Goal: Information Seeking & Learning: Check status

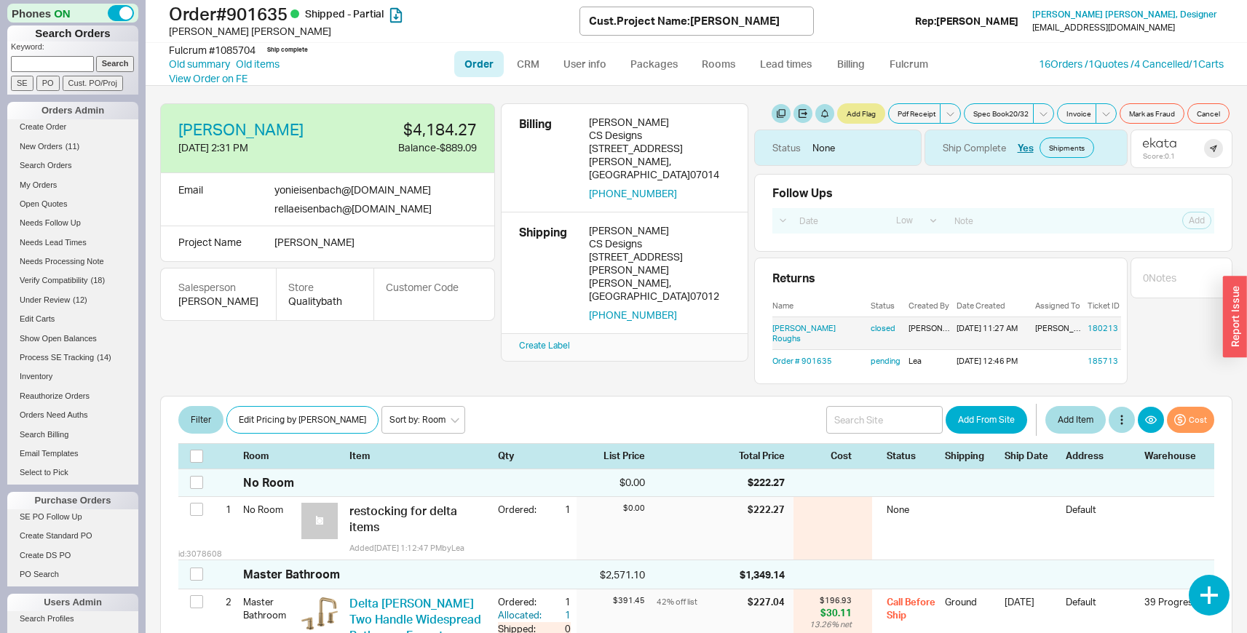
select select "LOW"
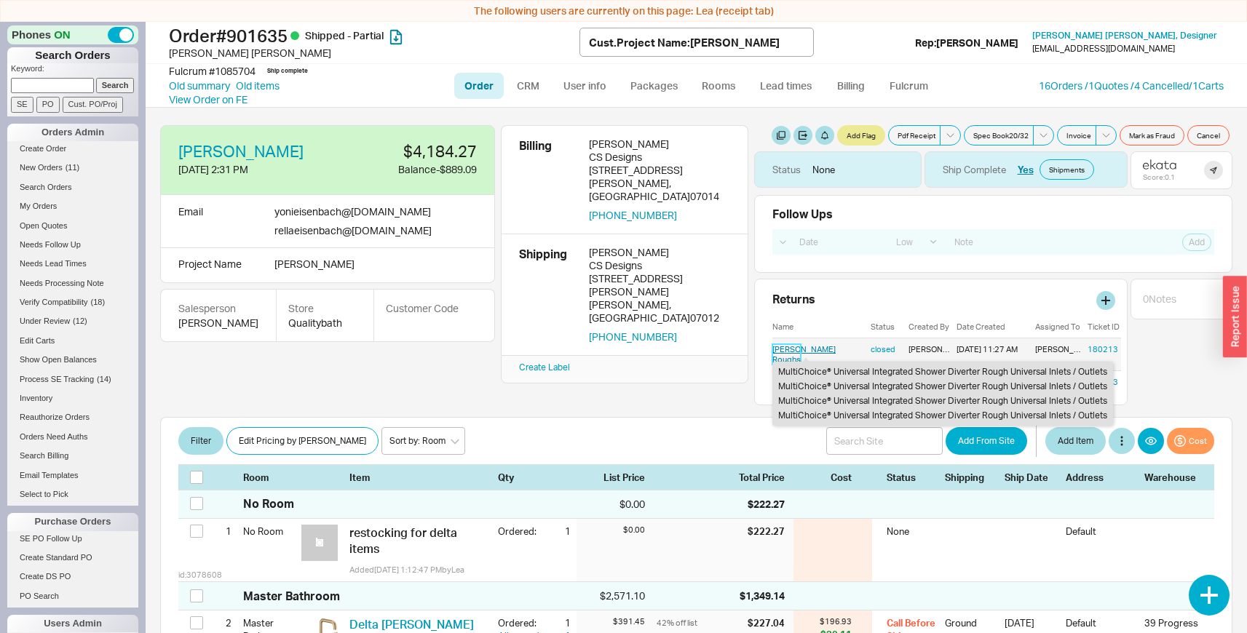
click at [791, 349] on link "Eisenbach Roughs" at bounding box center [803, 354] width 63 height 20
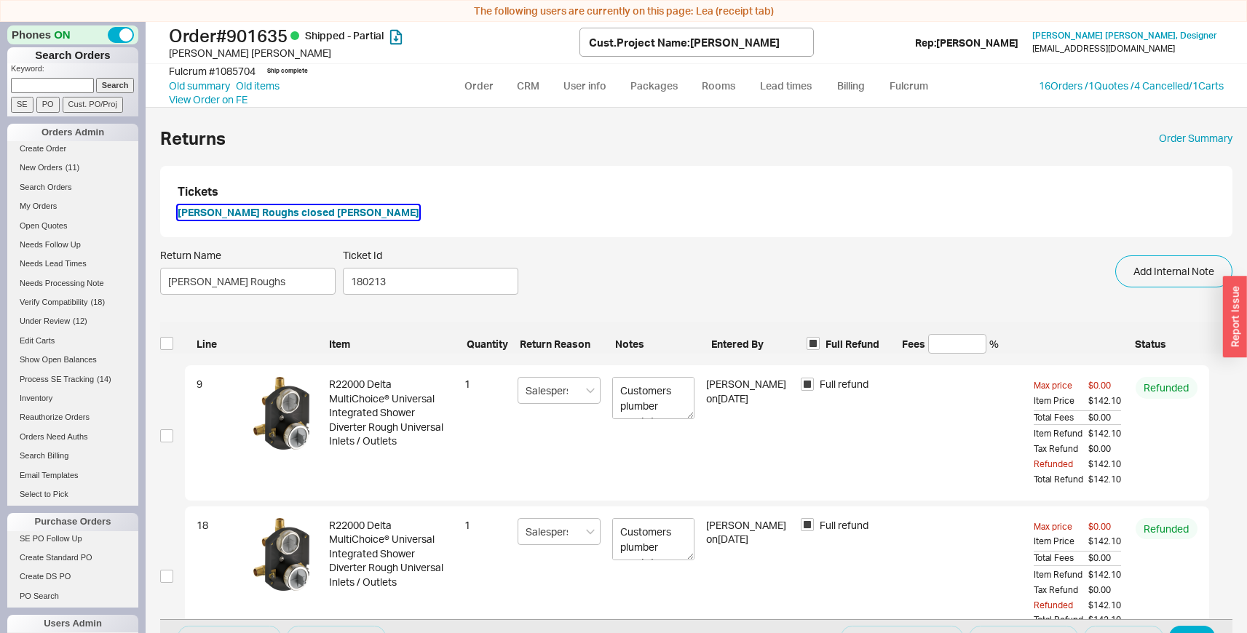
click at [311, 210] on button "Eisenbach Roughs closed Chaya" at bounding box center [299, 212] width 242 height 15
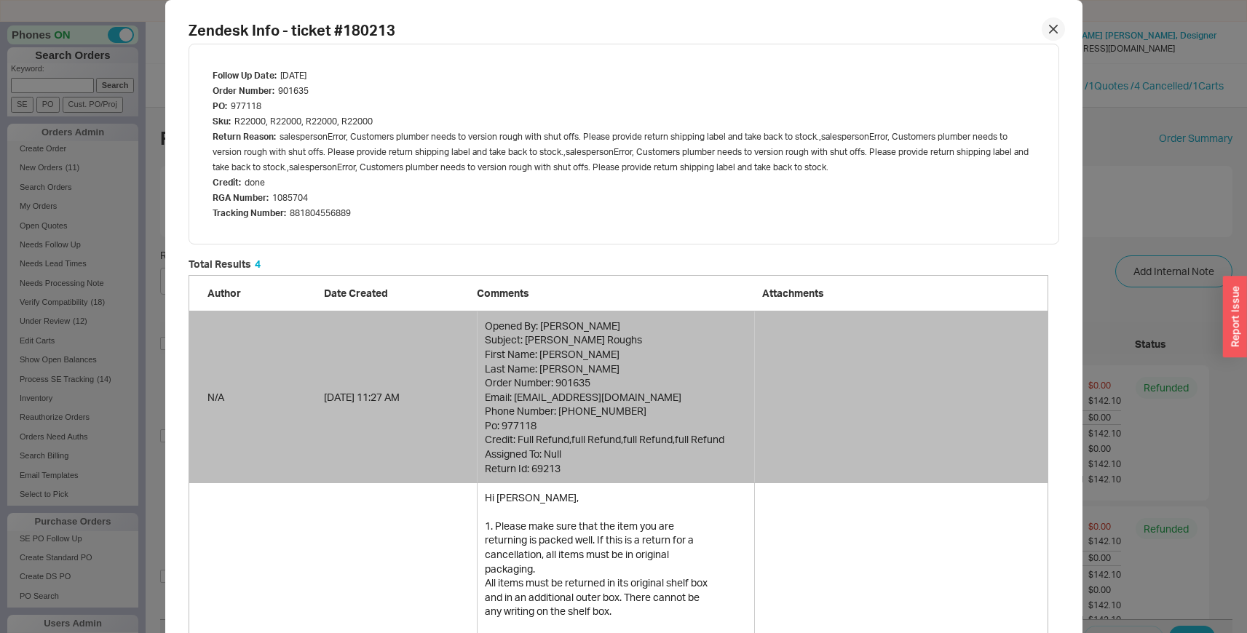
click at [1050, 31] on icon at bounding box center [1053, 29] width 9 height 9
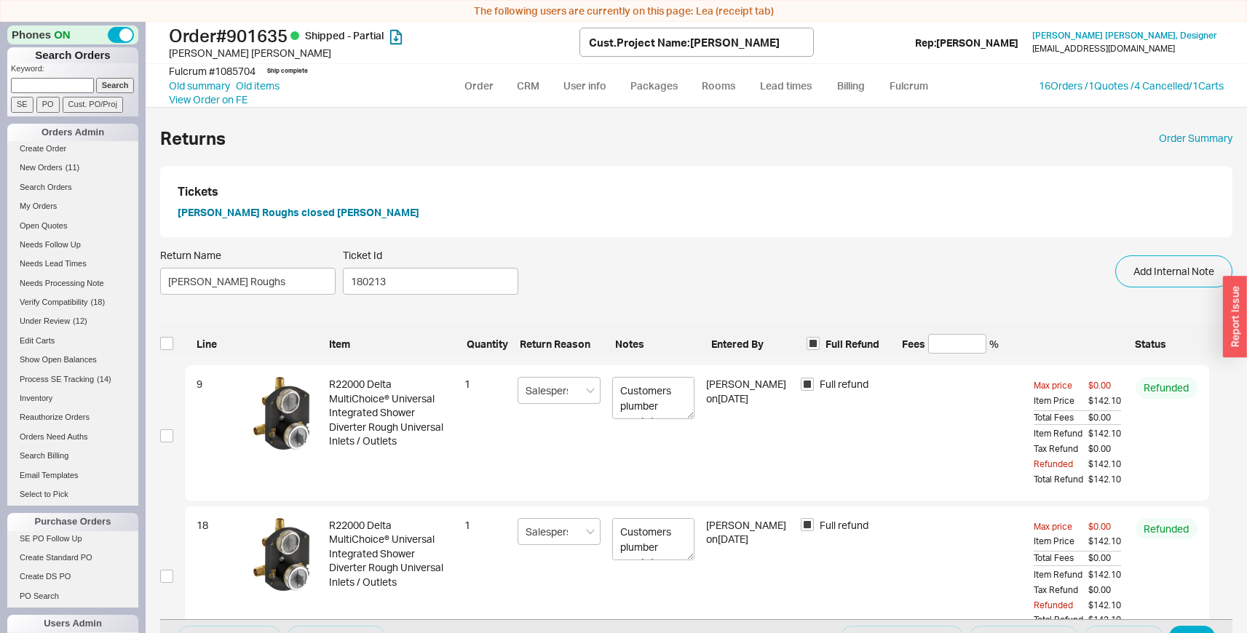
select select "LOW"
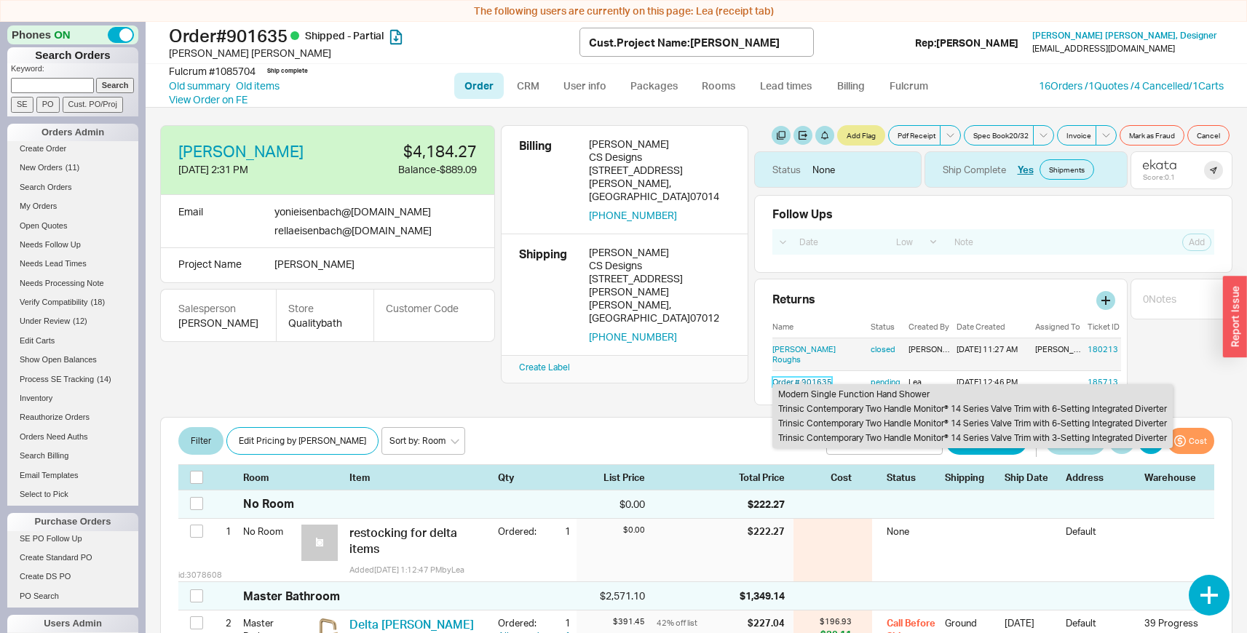
click at [796, 377] on link "Order # 901635" at bounding box center [802, 382] width 60 height 10
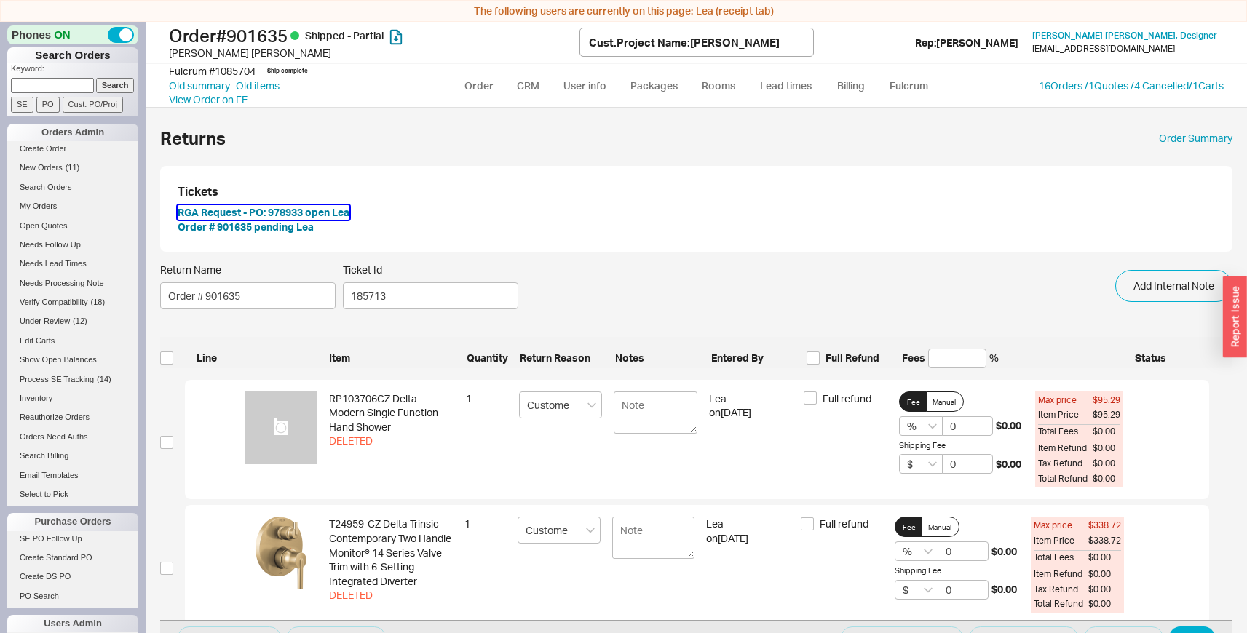
click at [341, 210] on button "RGA Request - PO: 978933 open Lea" at bounding box center [264, 212] width 172 height 15
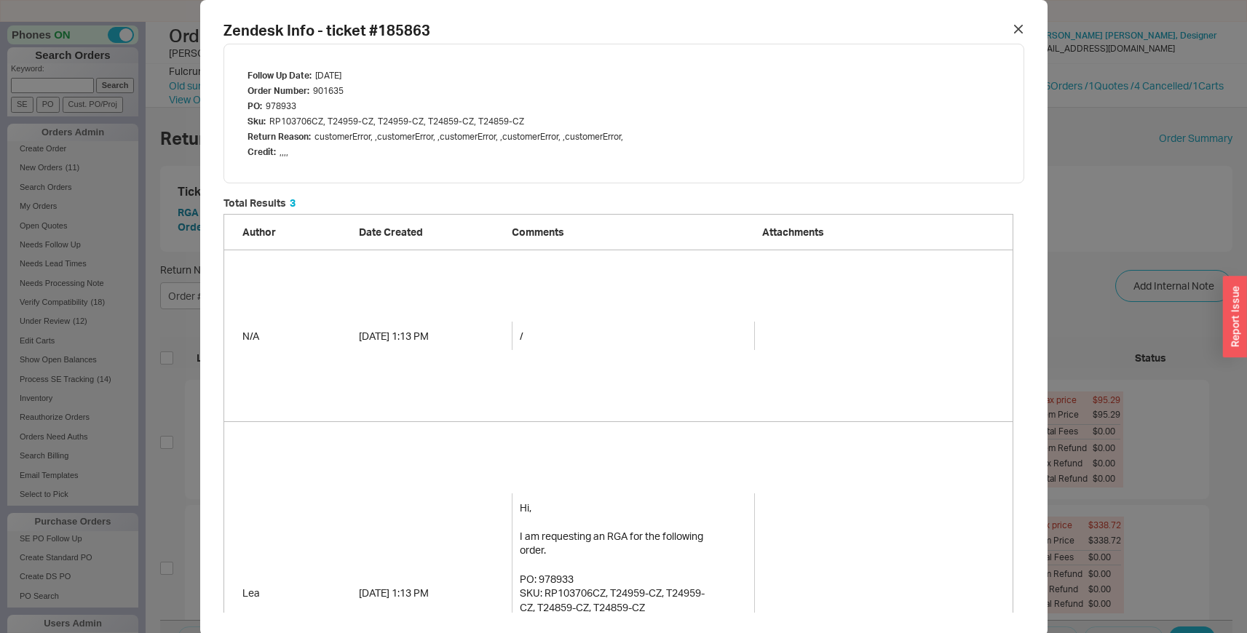
scroll to position [585, 779]
click at [1020, 26] on div at bounding box center [1018, 28] width 23 height 23
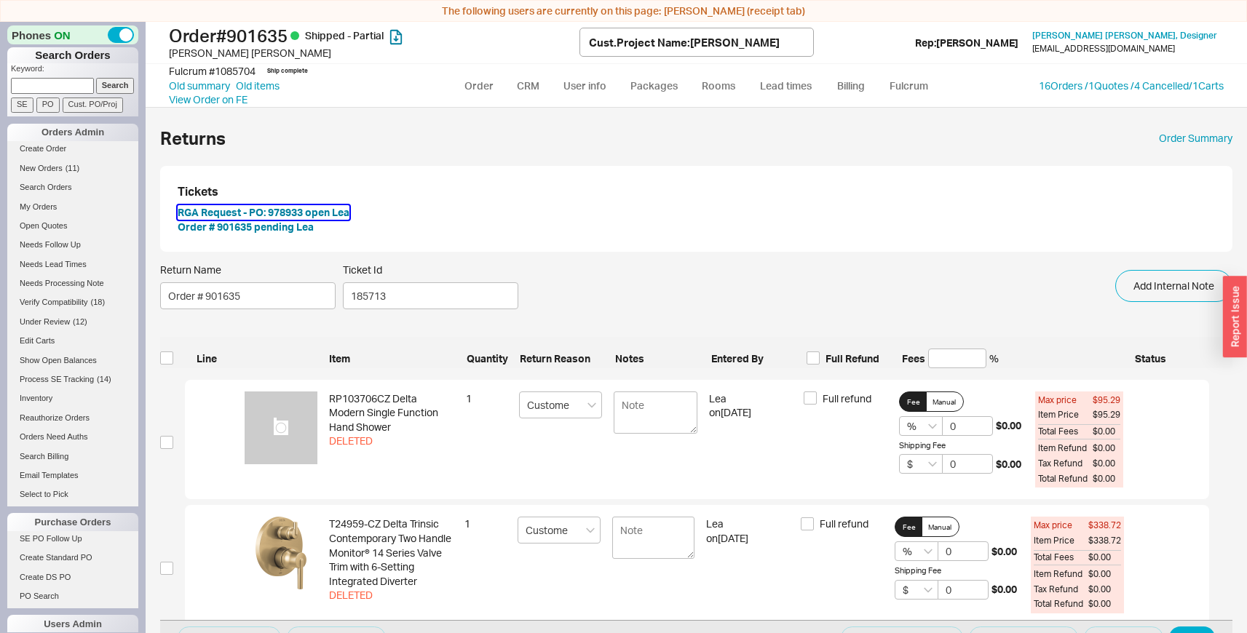
click at [336, 210] on button "RGA Request - PO: 978933 open Lea" at bounding box center [264, 212] width 172 height 15
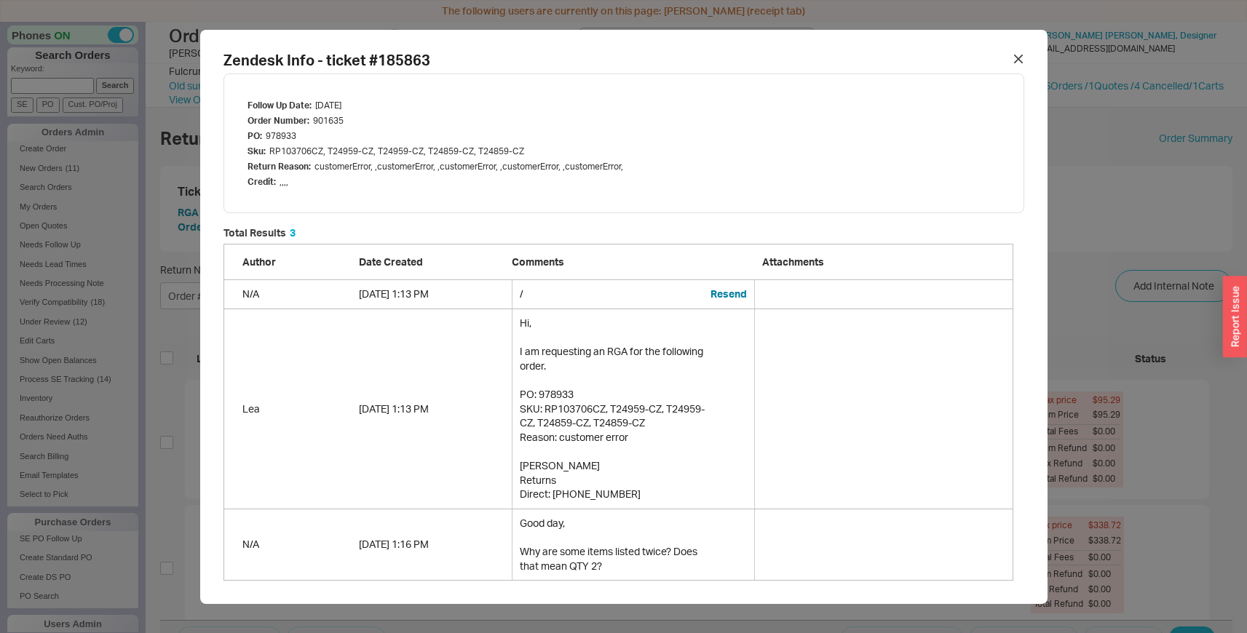
scroll to position [21, 0]
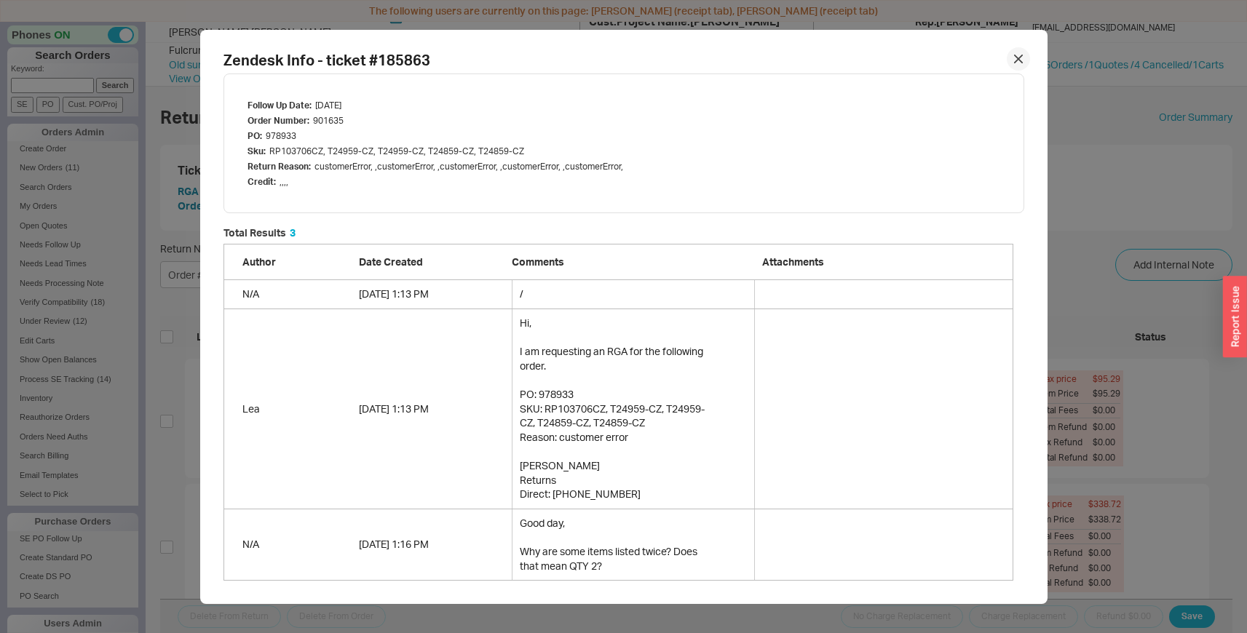
click at [1014, 55] on icon at bounding box center [1017, 58] width 7 height 7
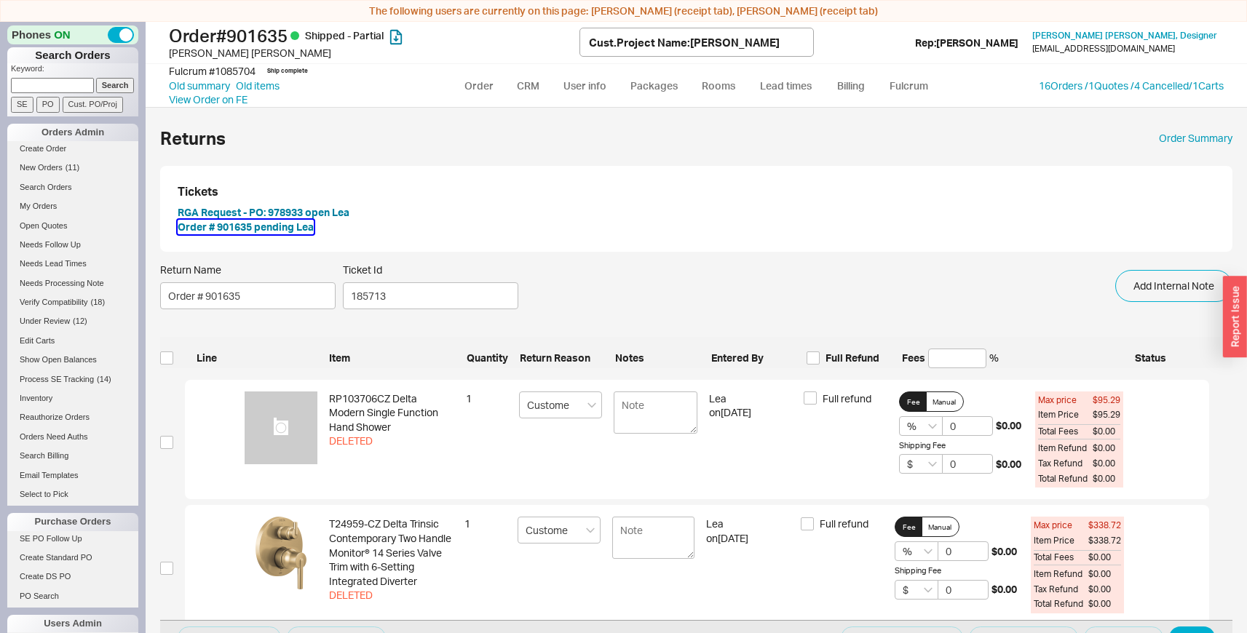
click at [307, 233] on button "Order # 901635 pending Lea" at bounding box center [246, 227] width 136 height 15
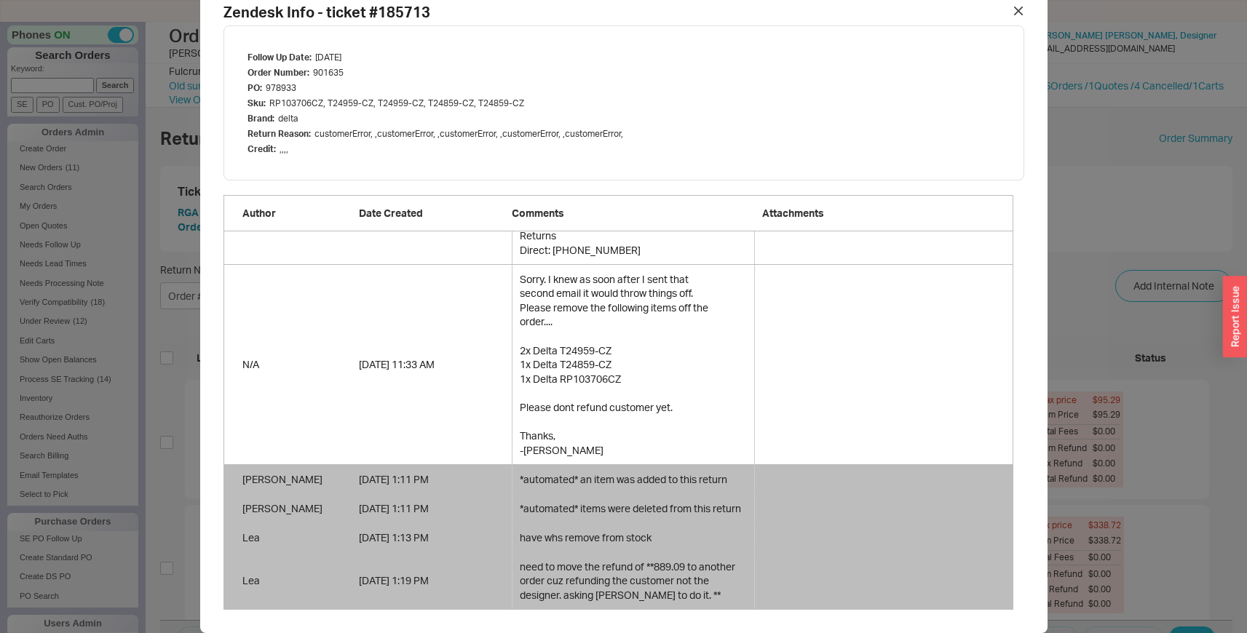
scroll to position [21, 0]
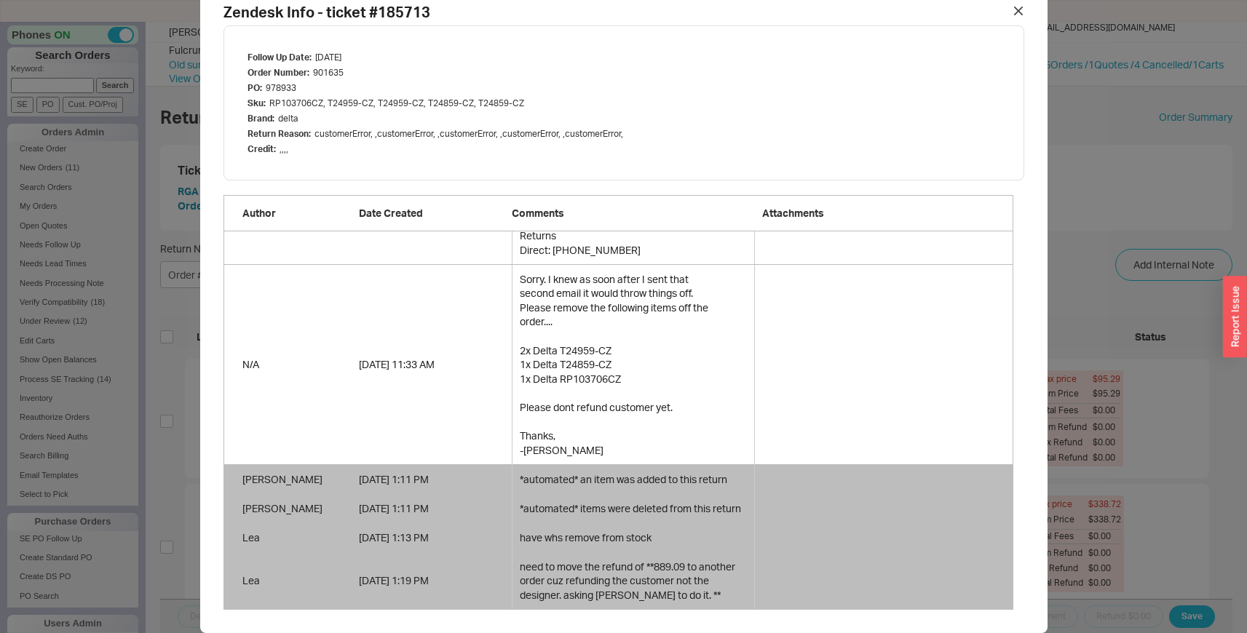
click at [636, 587] on div "need to move the refund of **889.09 to another order cuz refunding the customer…" at bounding box center [633, 581] width 227 height 43
copy div "need to move the refund of **889.09 to another order cuz refunding the customer…"
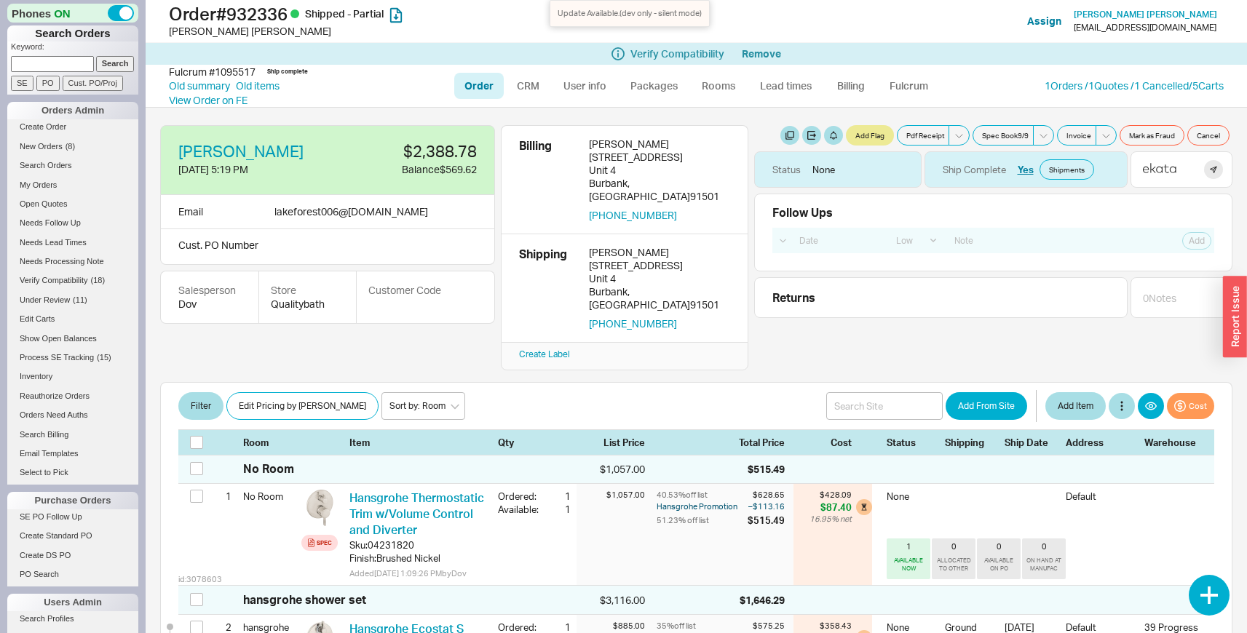
select select "LOW"
click at [61, 148] on span "New Orders" at bounding box center [41, 146] width 43 height 9
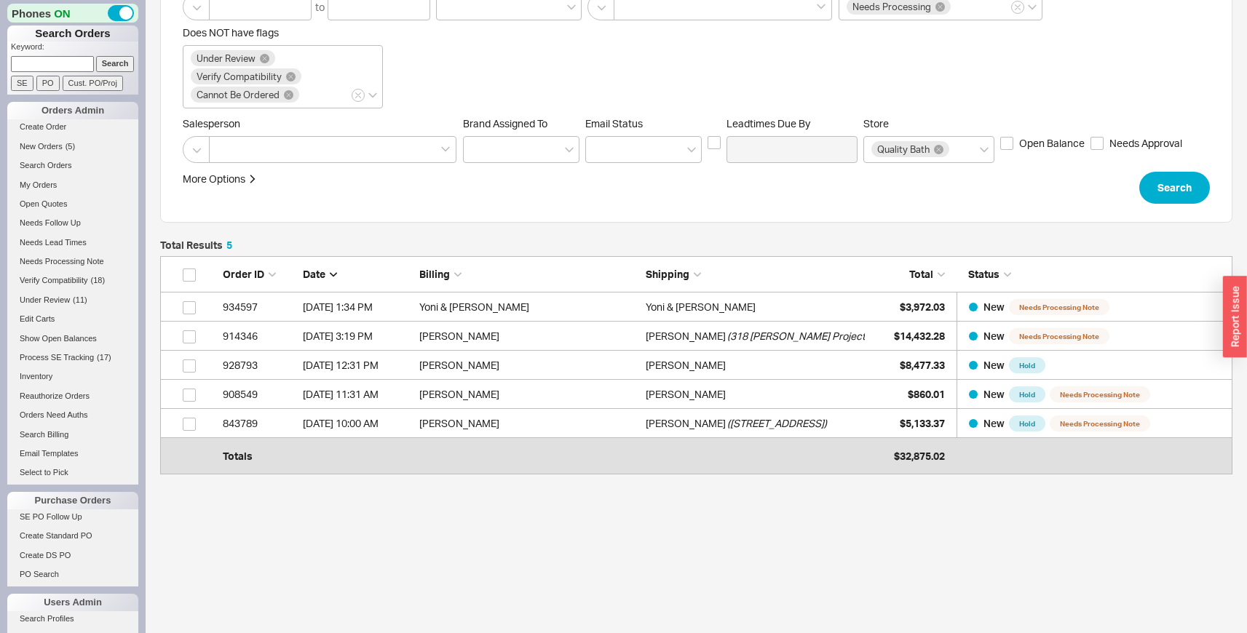
scroll to position [201, 0]
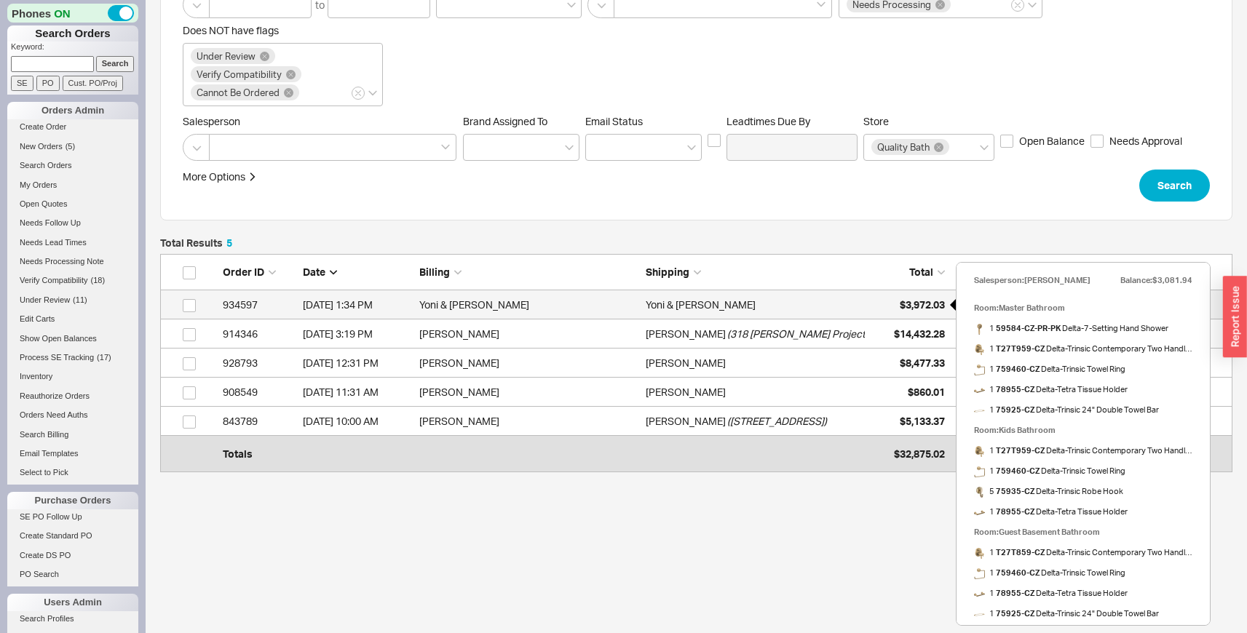
click at [885, 305] on div "$3,972.03" at bounding box center [908, 304] width 73 height 29
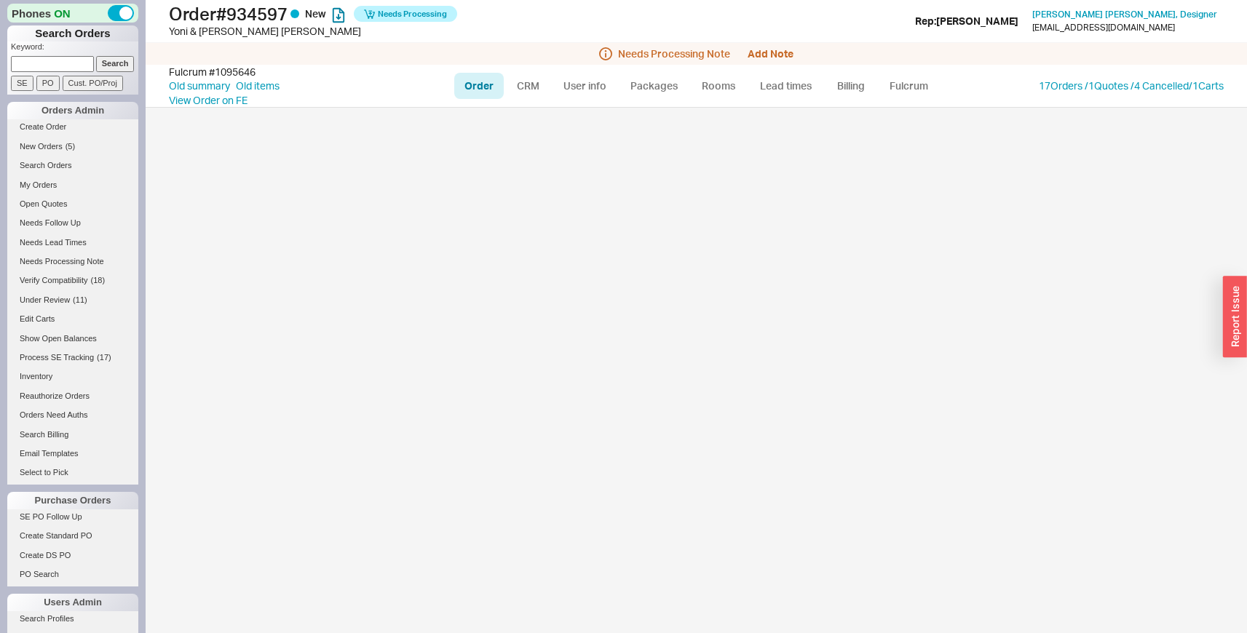
select select "LOW"
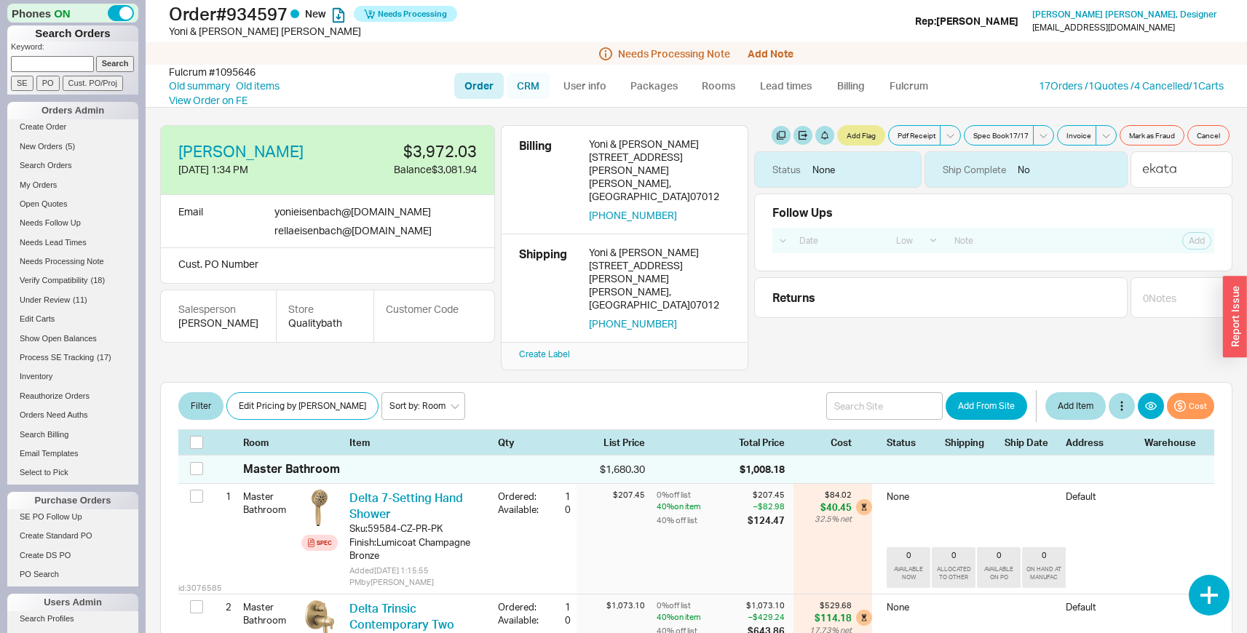
click at [539, 80] on link "CRM" at bounding box center [528, 86] width 43 height 26
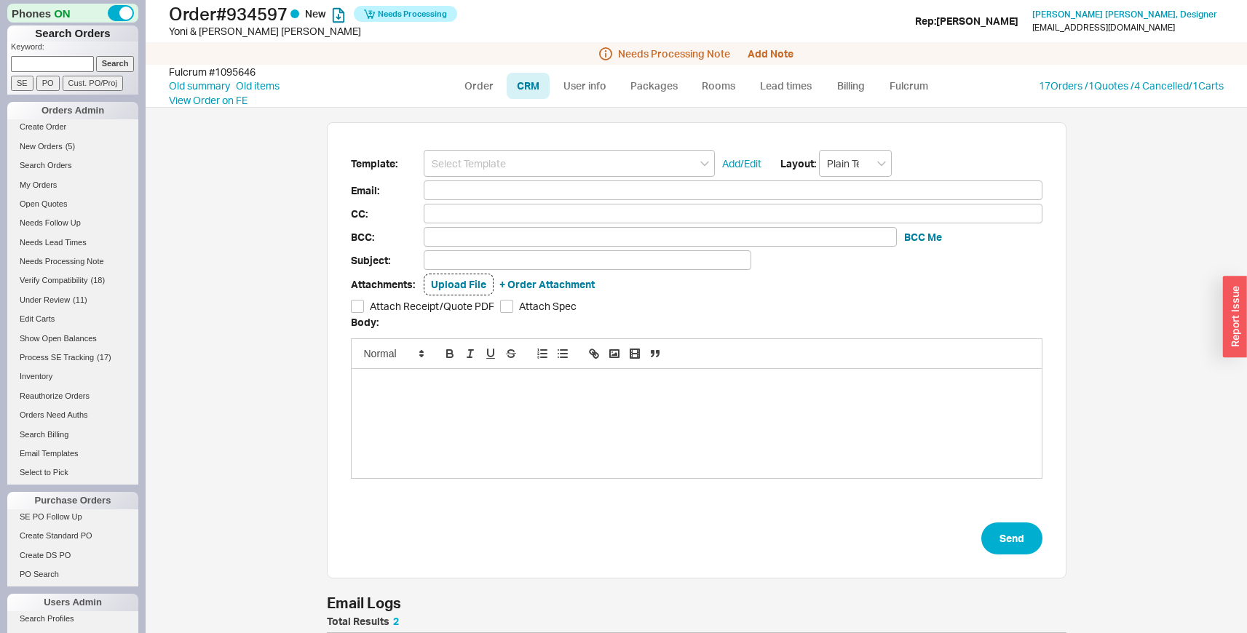
scroll to position [108, 0]
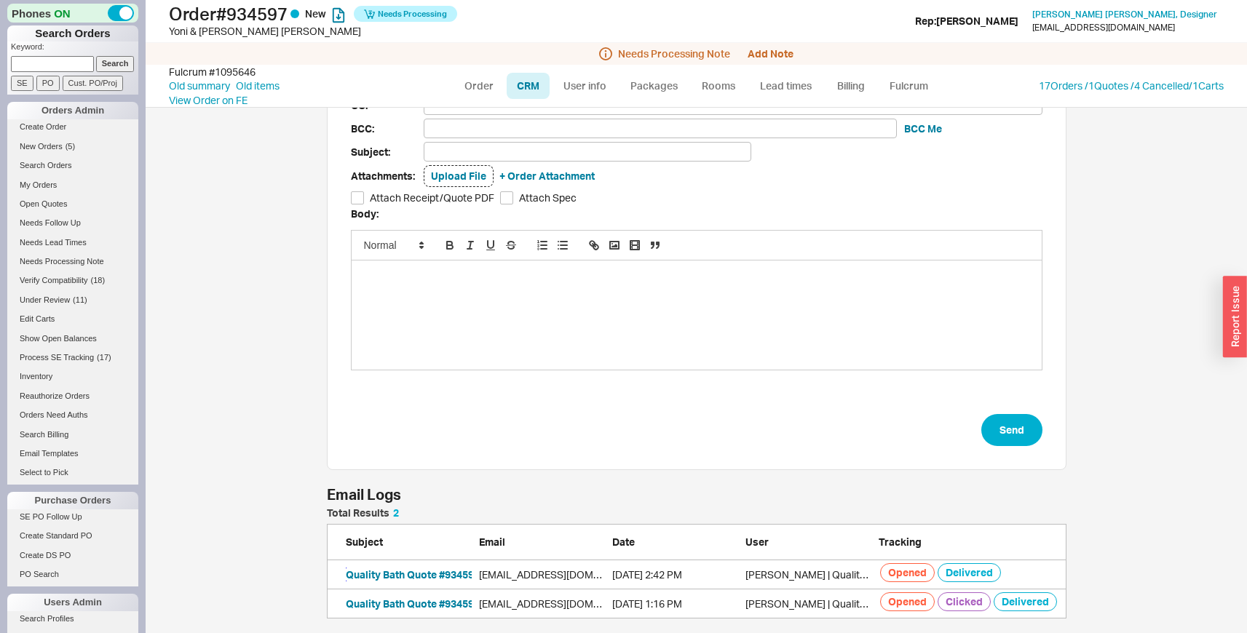
click at [405, 580] on button "Quality Bath Quote #934597 - Revised" at bounding box center [436, 575] width 181 height 15
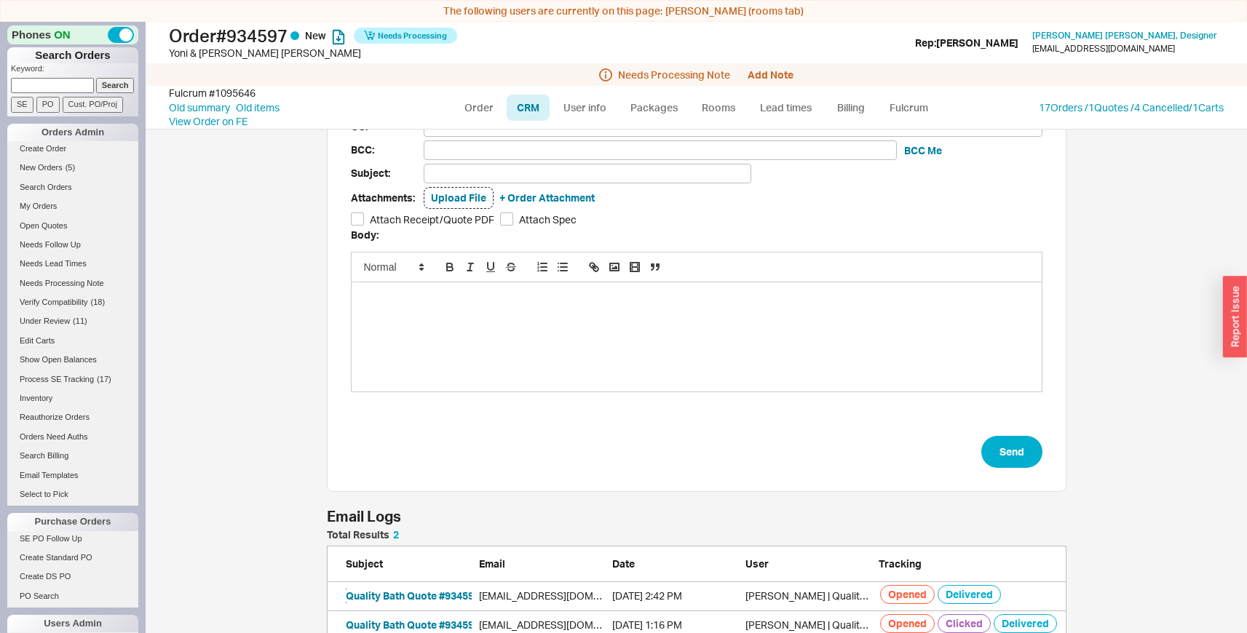
scroll to position [0, 0]
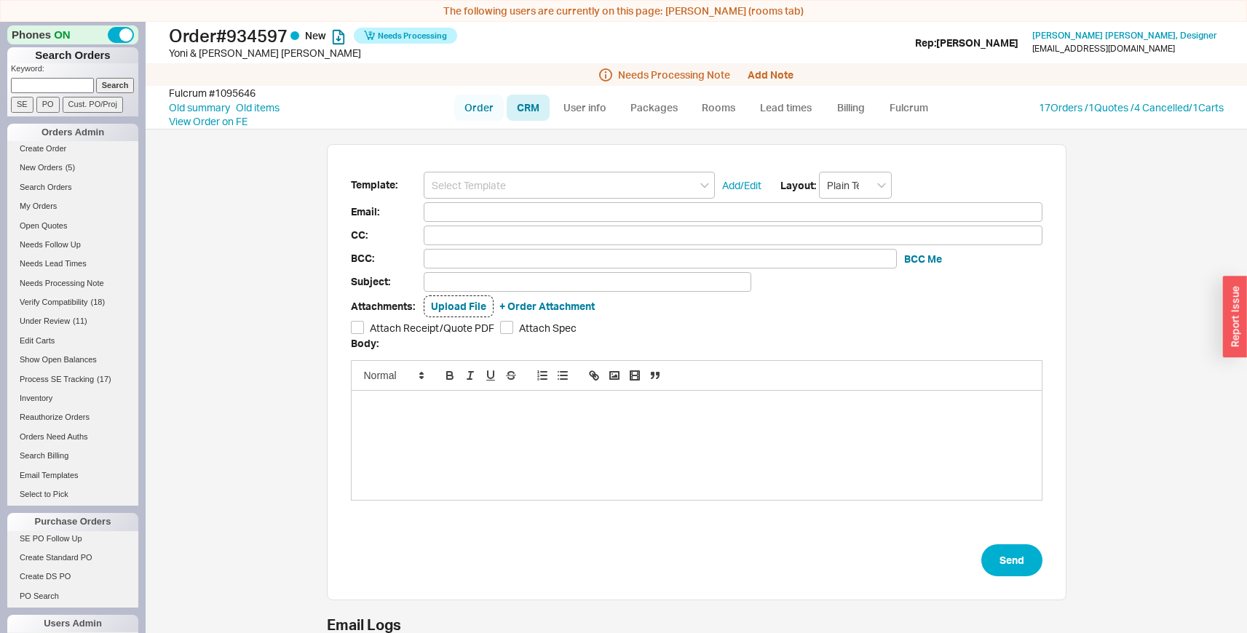
click at [472, 104] on link "Order" at bounding box center [479, 108] width 50 height 26
select select "LOW"
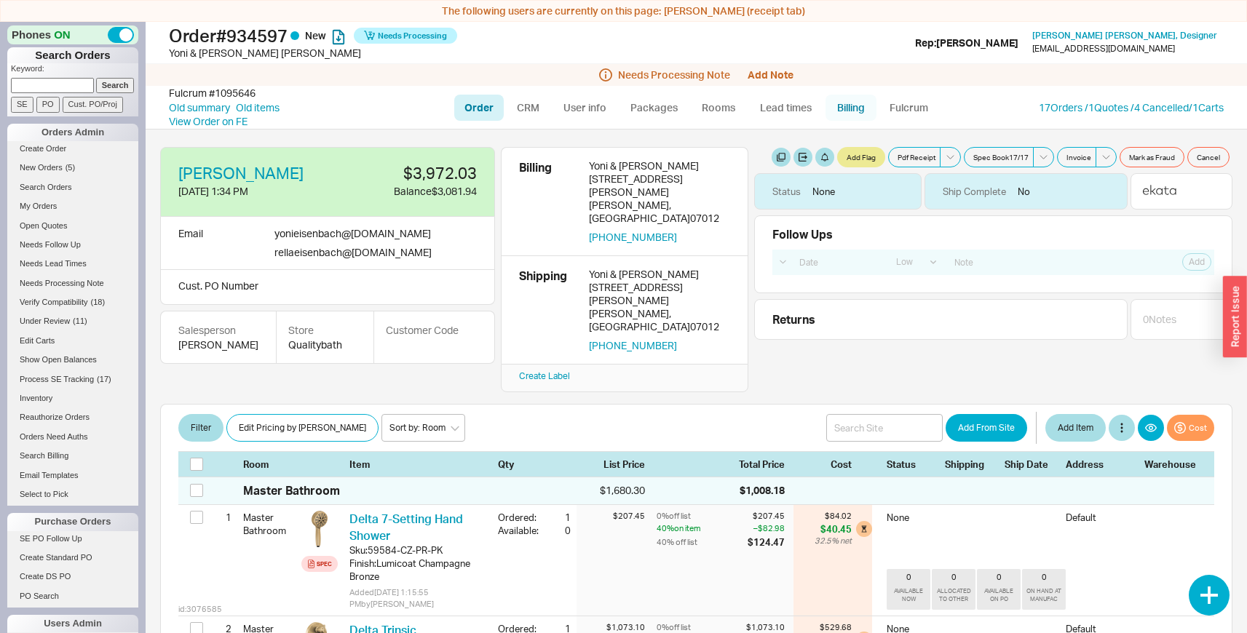
click at [828, 112] on link "Billing" at bounding box center [851, 108] width 51 height 26
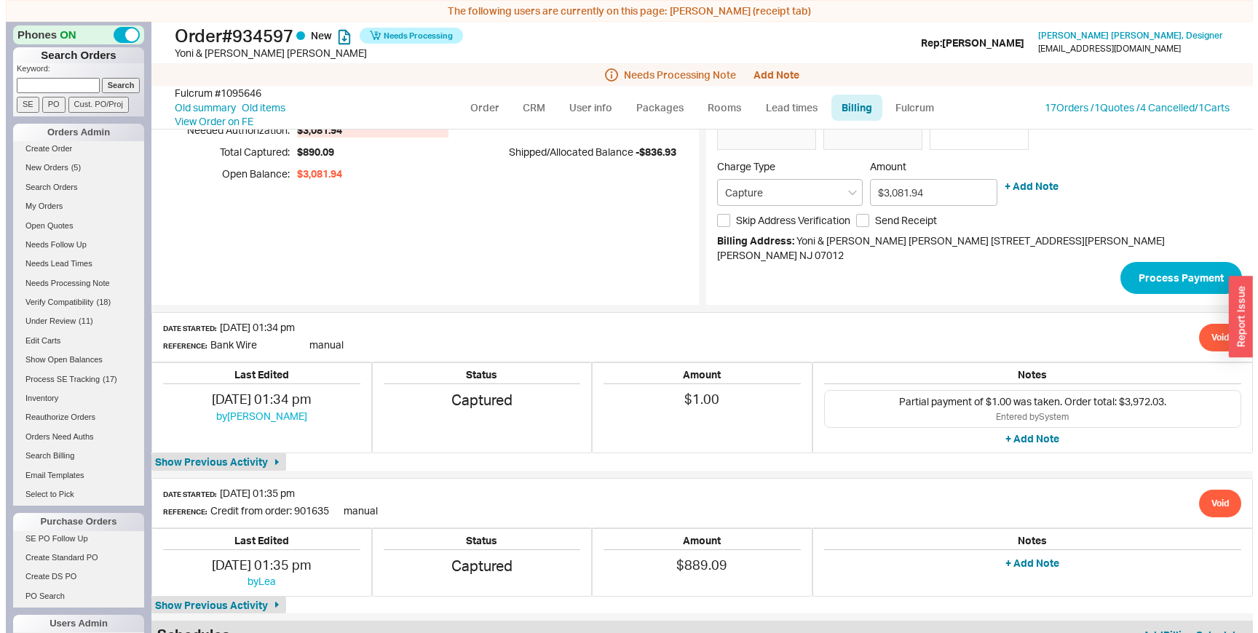
scroll to position [21, 0]
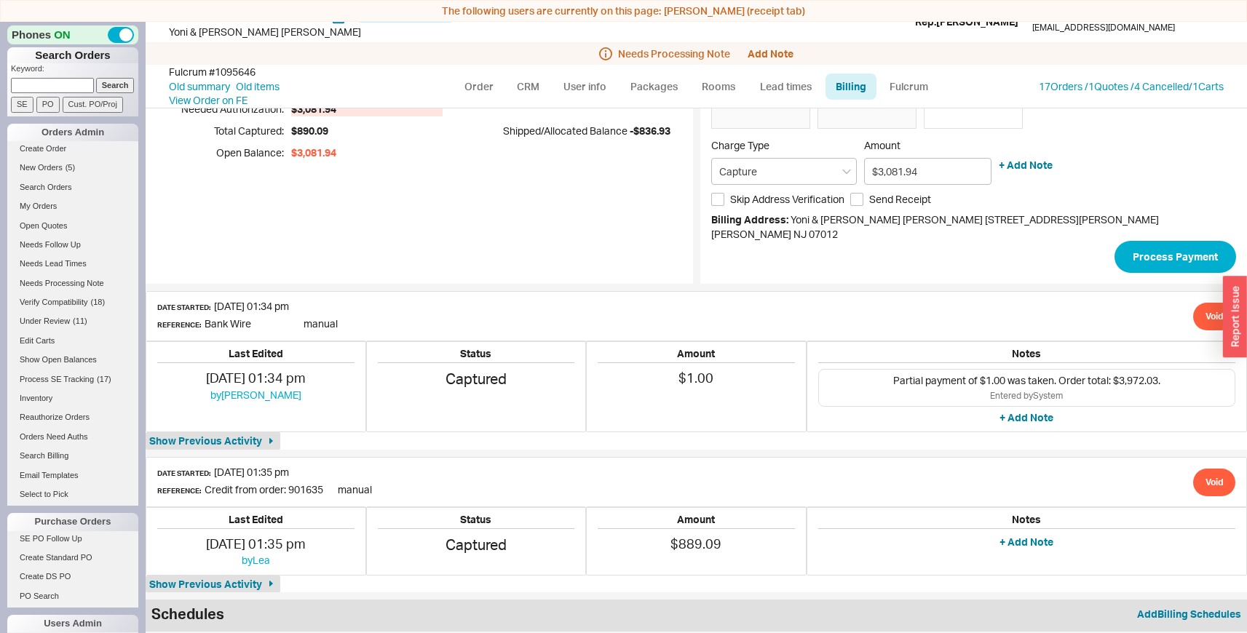
click at [318, 483] on span "Credit from order: 901635" at bounding box center [264, 489] width 119 height 12
drag, startPoint x: 335, startPoint y: 476, endPoint x: 301, endPoint y: 476, distance: 34.2
click at [301, 483] on span "Credit from order: 901635" at bounding box center [264, 489] width 119 height 12
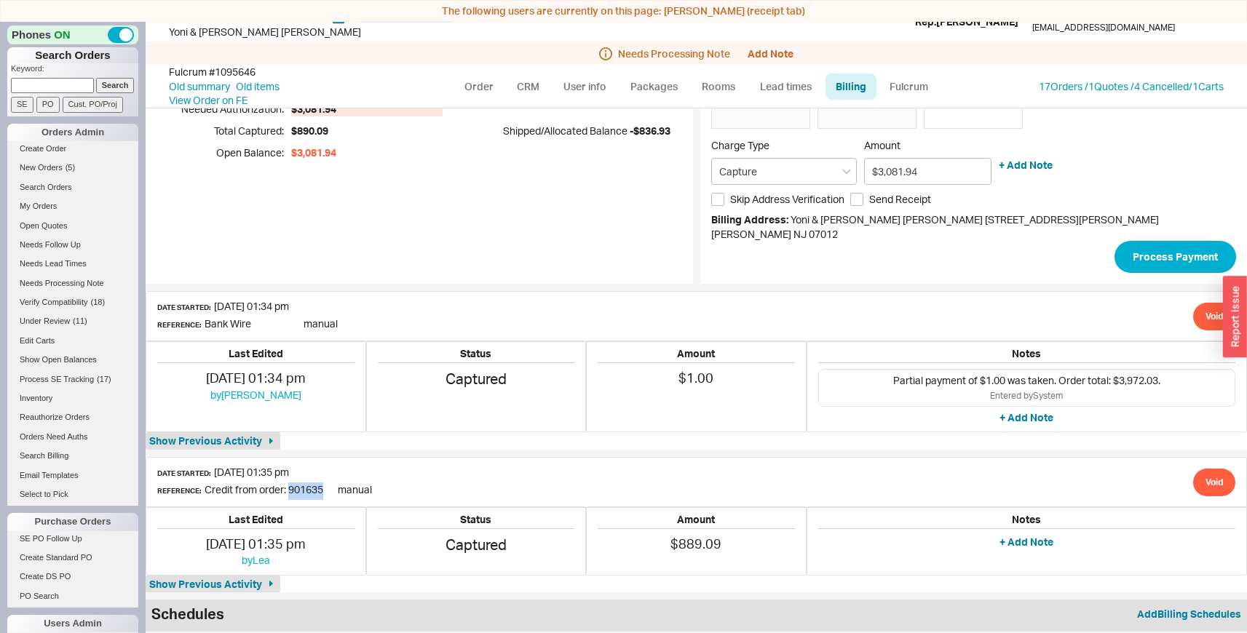
copy span "901635"
click at [349, 195] on div "Billing Overview Payment Type: Order Total: $3,972.03 Pending Authorization: $0…" at bounding box center [419, 138] width 547 height 291
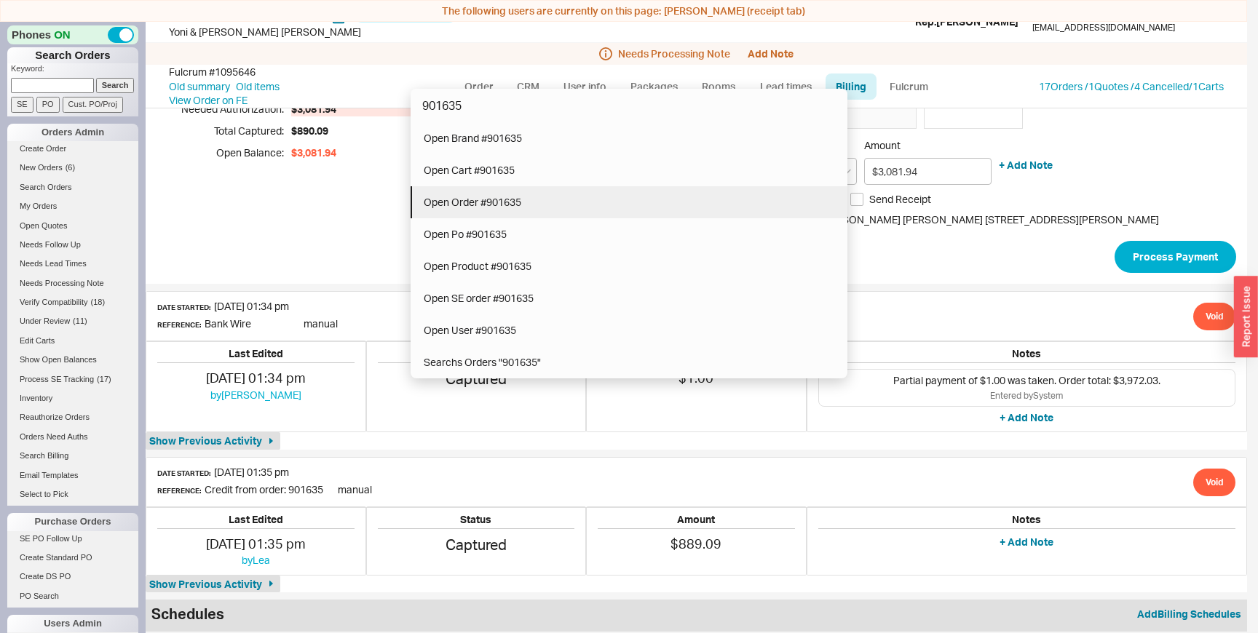
type input "901635"
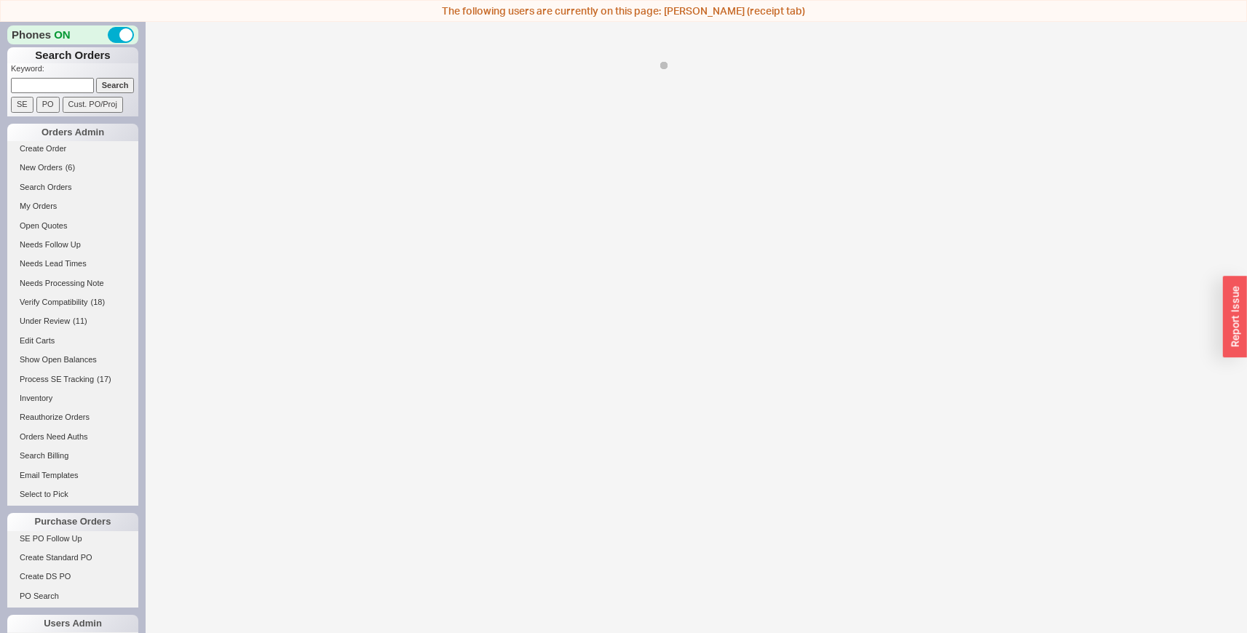
select select "LOW"
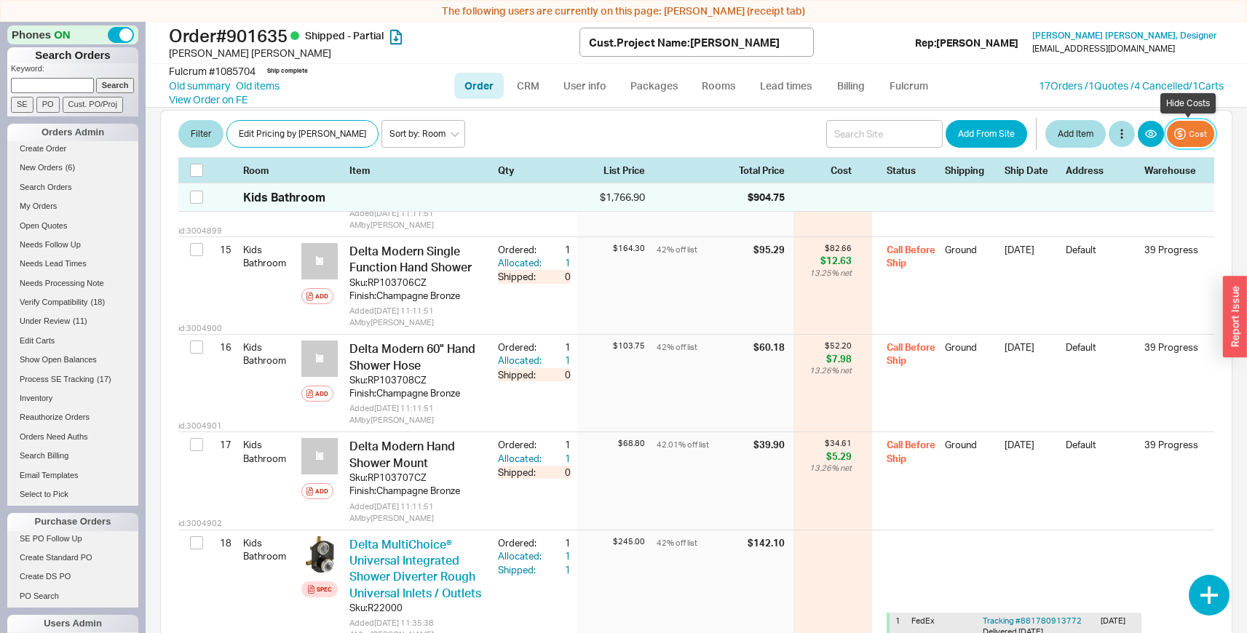
click at [1196, 130] on button "Cost" at bounding box center [1190, 134] width 47 height 26
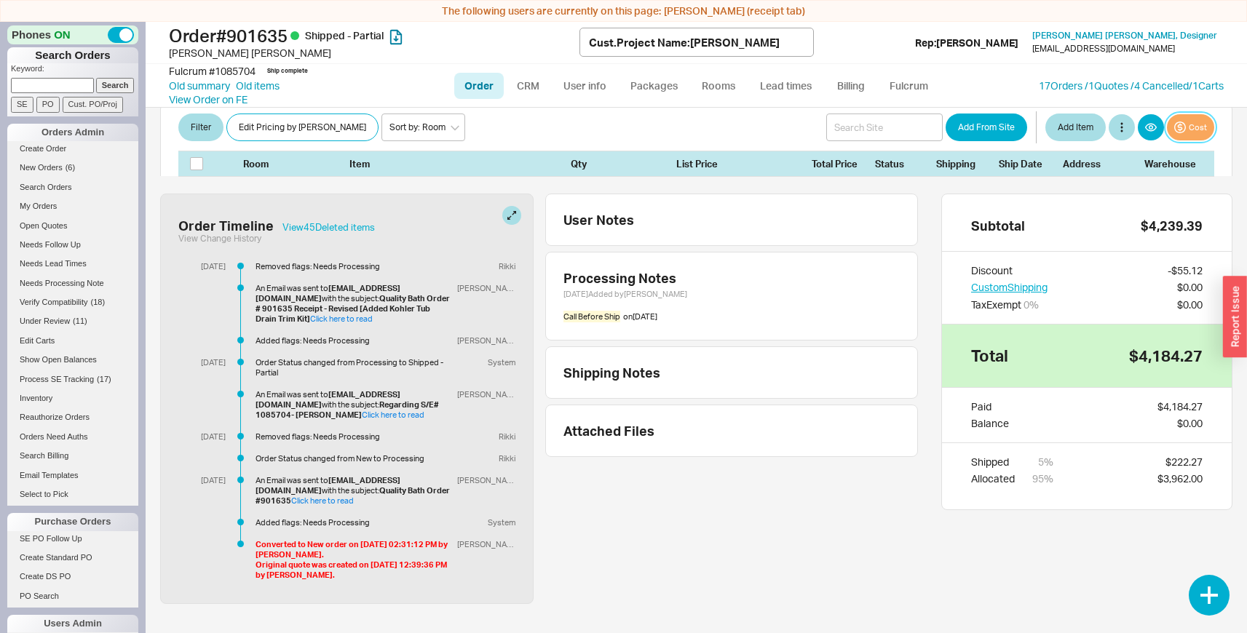
scroll to position [21, 0]
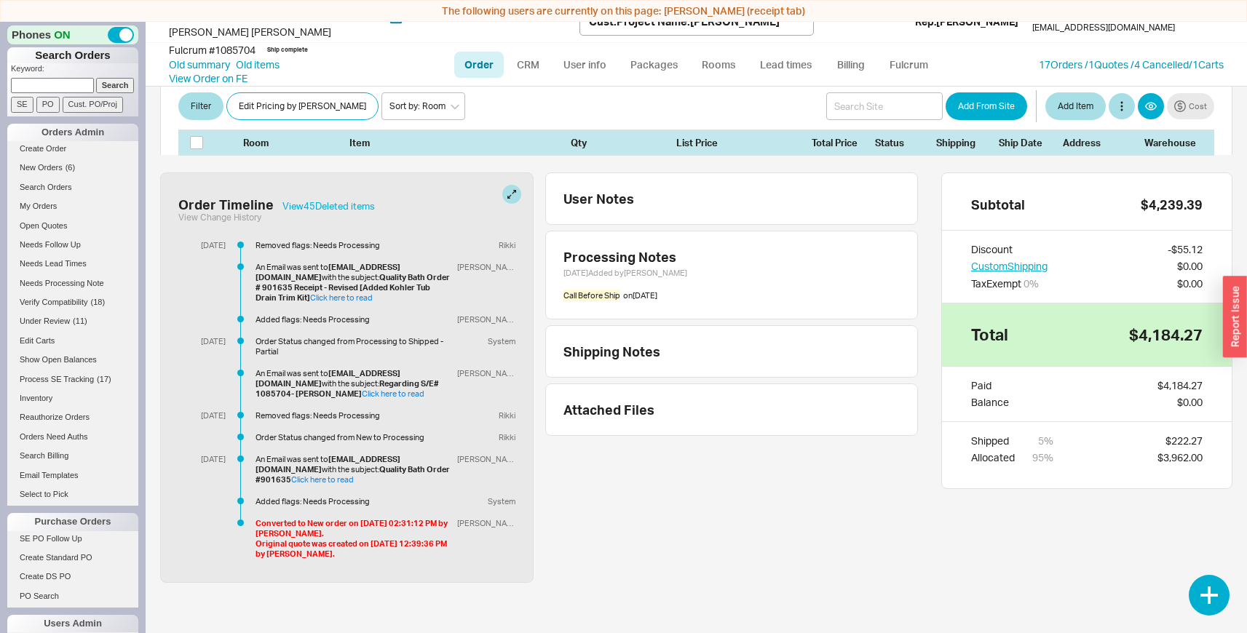
click at [604, 523] on div "Order Timeline View 45 Deleted item s View Change History 6/9/25 Removed flags:…" at bounding box center [539, 378] width 758 height 411
click at [373, 293] on link "Click here to read" at bounding box center [341, 298] width 63 height 10
click at [41, 170] on span "New Orders" at bounding box center [41, 167] width 43 height 9
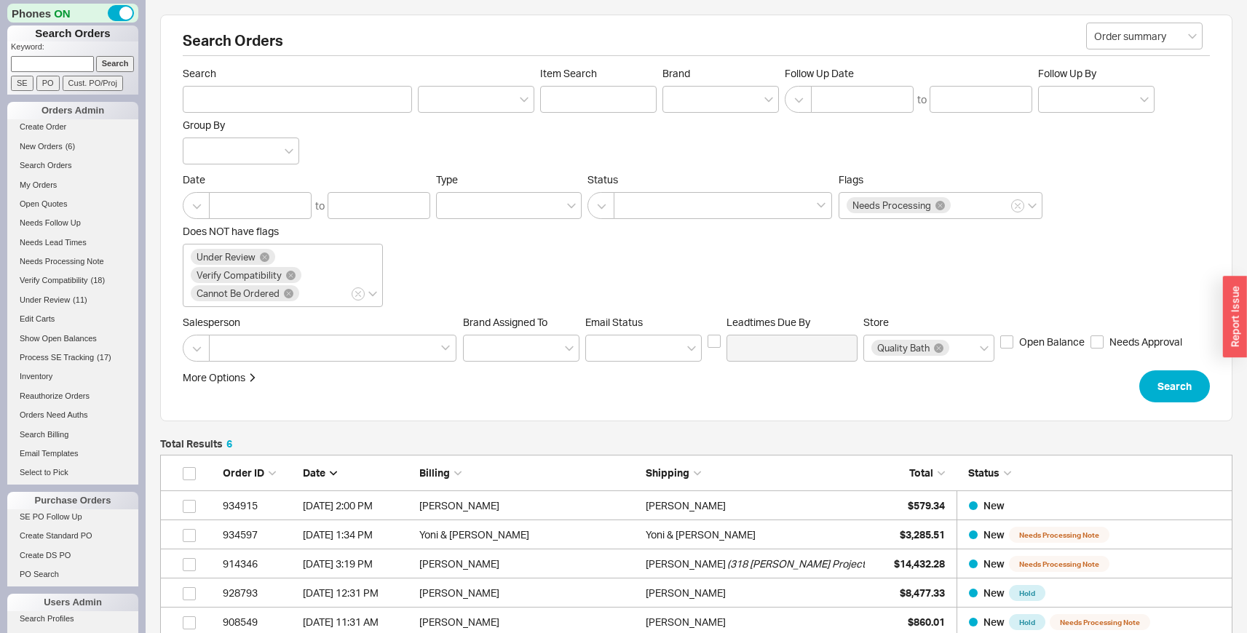
scroll to position [229, 1061]
click at [76, 144] on link "New Orders ( 7 )" at bounding box center [72, 146] width 131 height 15
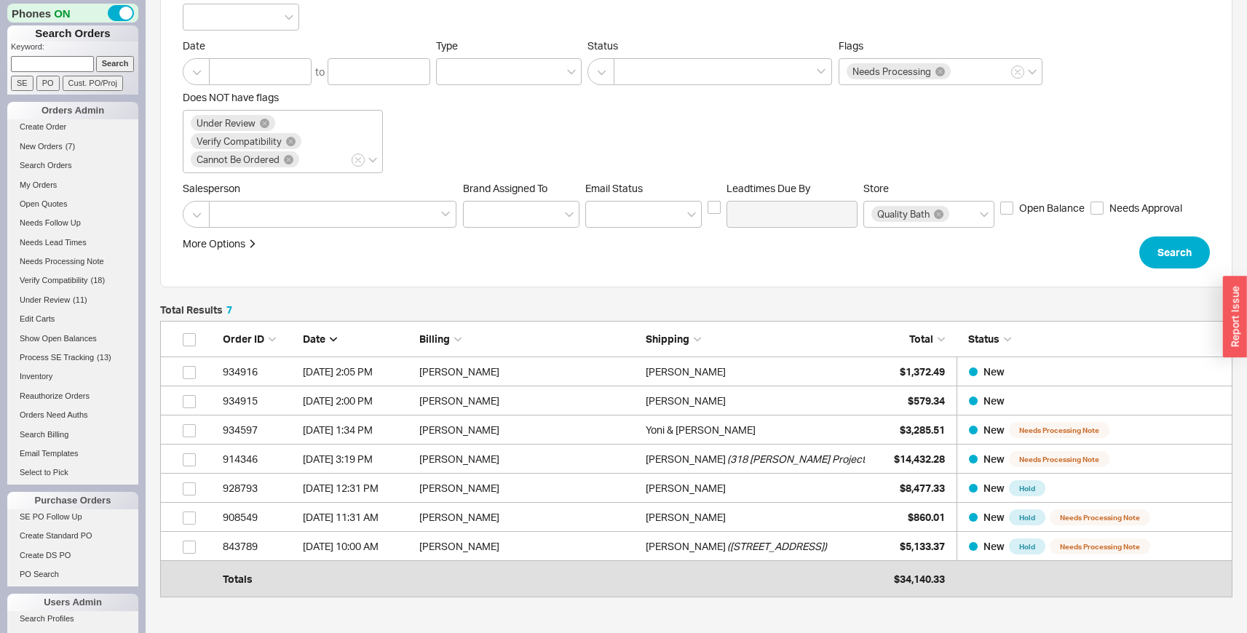
scroll to position [139, 0]
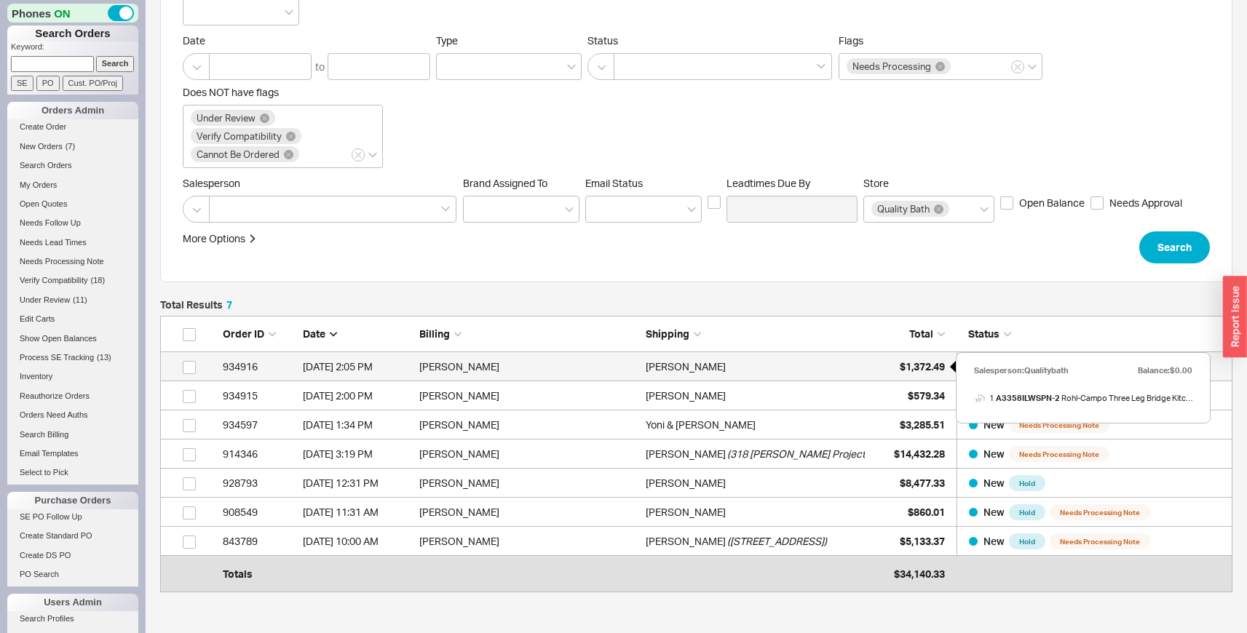
click at [901, 368] on span "$1,372.49" at bounding box center [922, 366] width 45 height 12
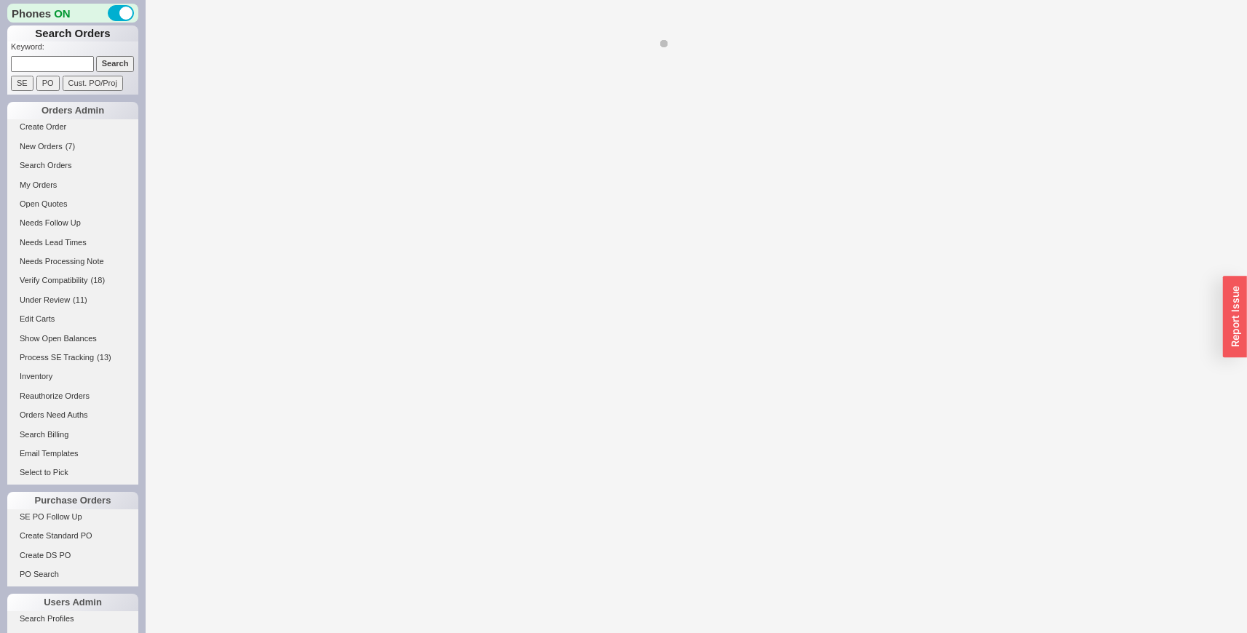
select select "LOW"
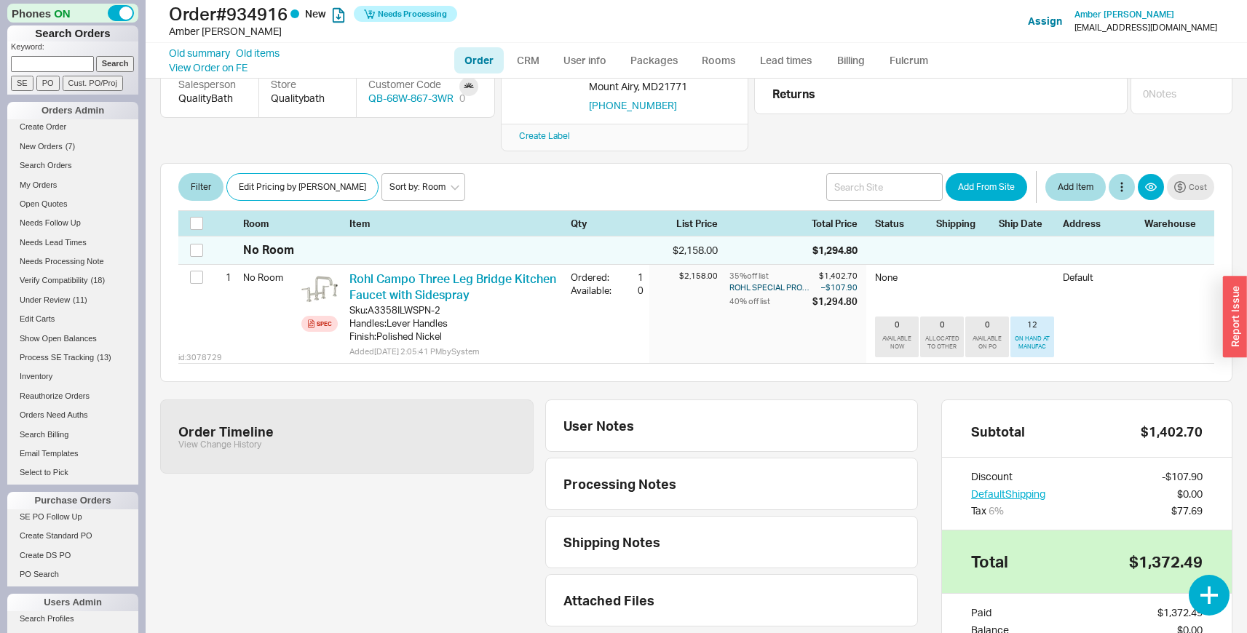
scroll to position [310, 0]
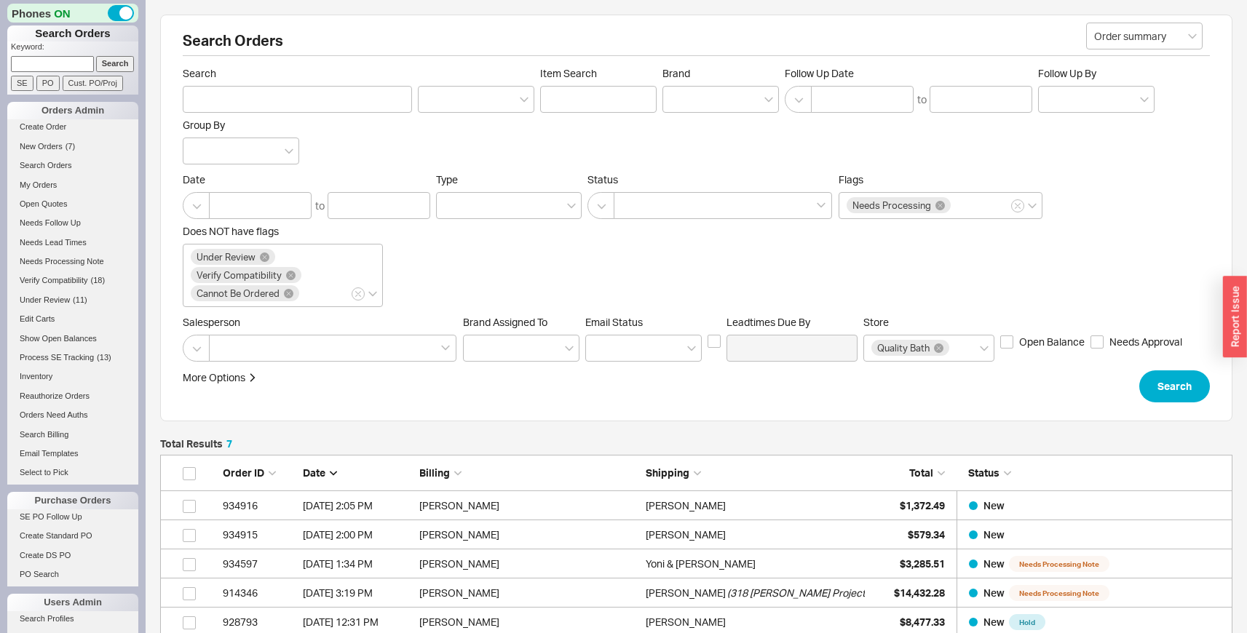
scroll to position [258, 1061]
click at [753, 568] on div "Yoni & Rella Eisenbach" at bounding box center [755, 564] width 219 height 29
select select "LOW"
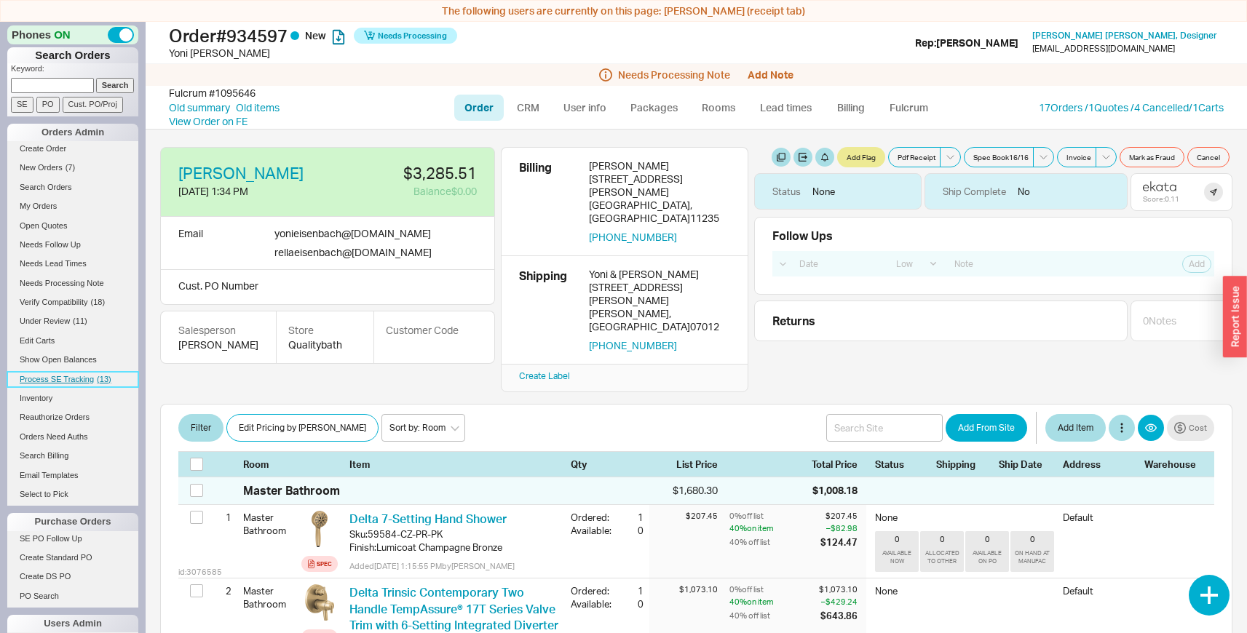
click at [93, 382] on span "Process SE Tracking" at bounding box center [57, 379] width 74 height 9
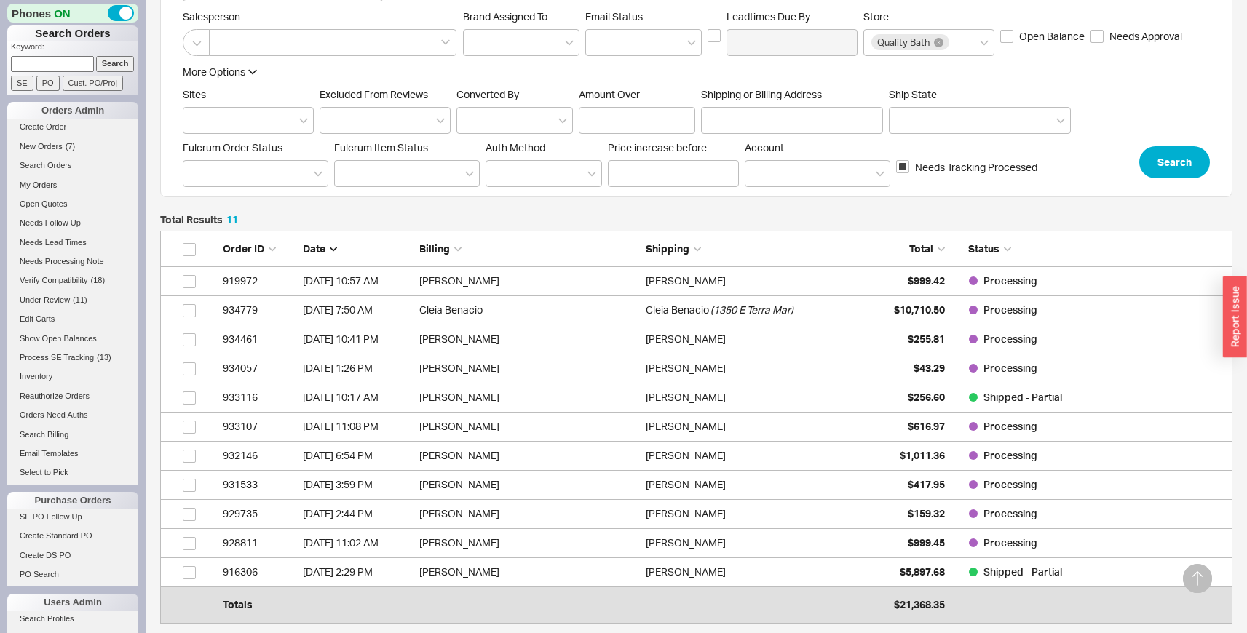
scroll to position [272, 0]
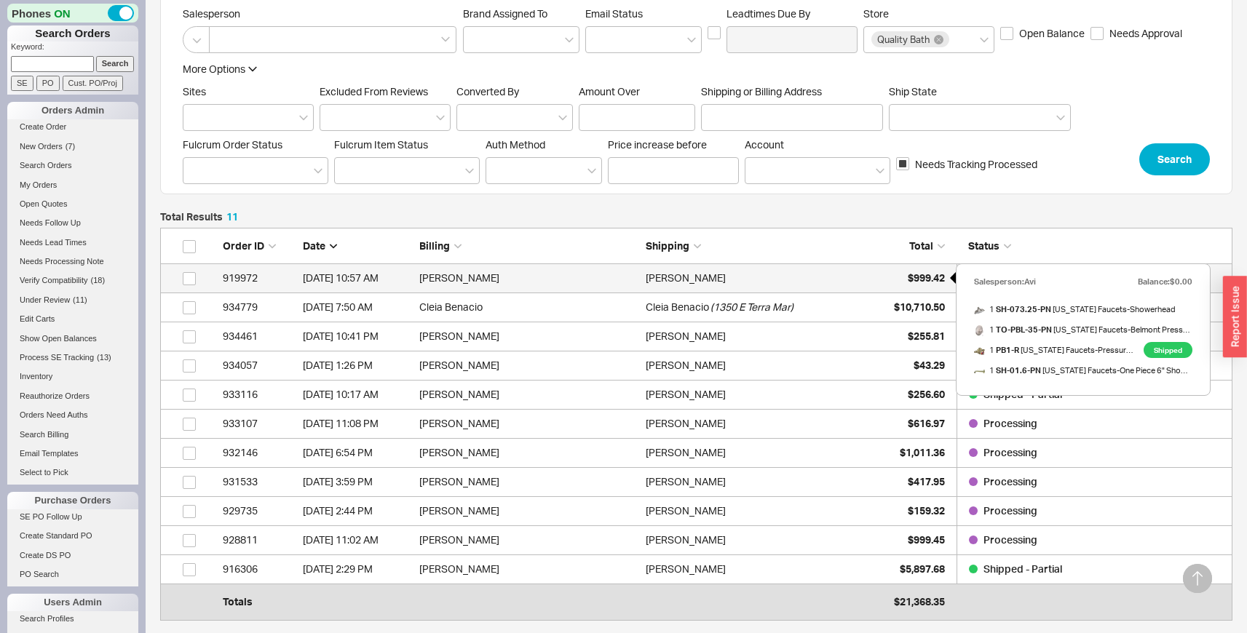
click at [920, 269] on div "$999.42" at bounding box center [908, 278] width 73 height 29
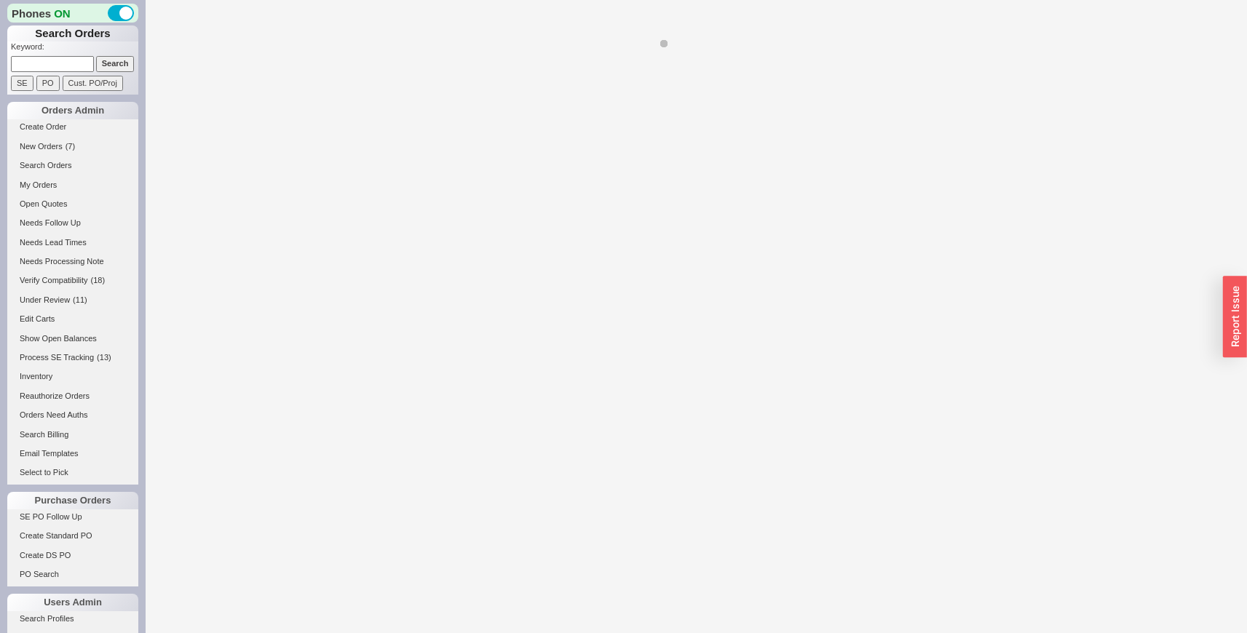
select select "LOW"
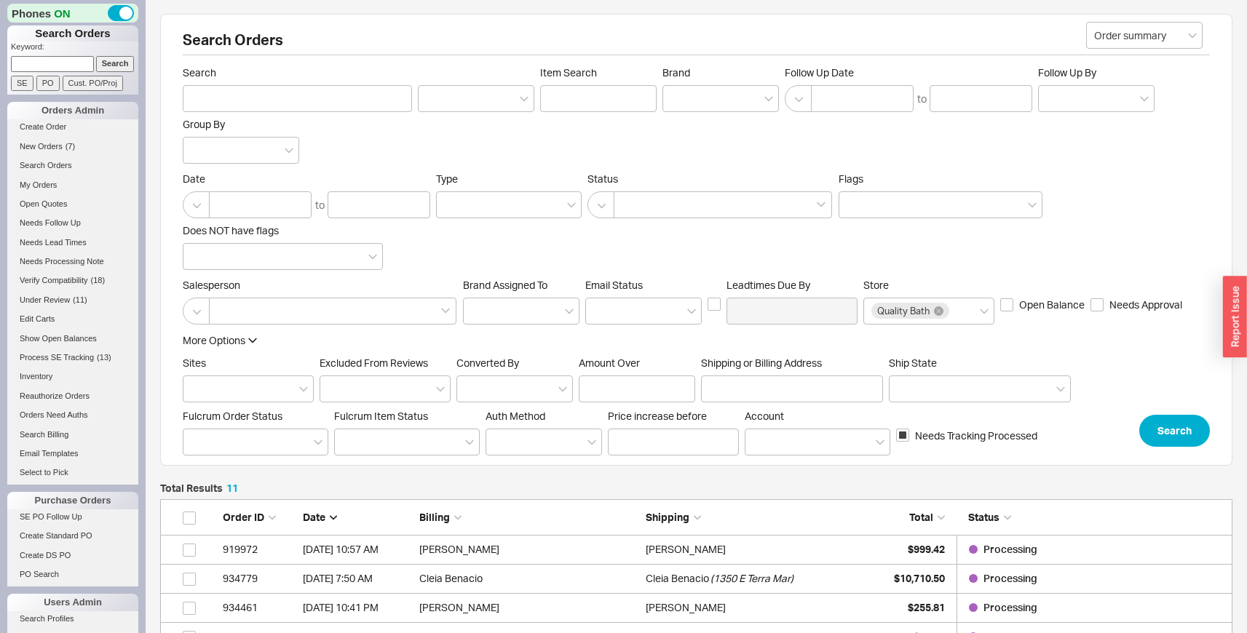
scroll to position [375, 1061]
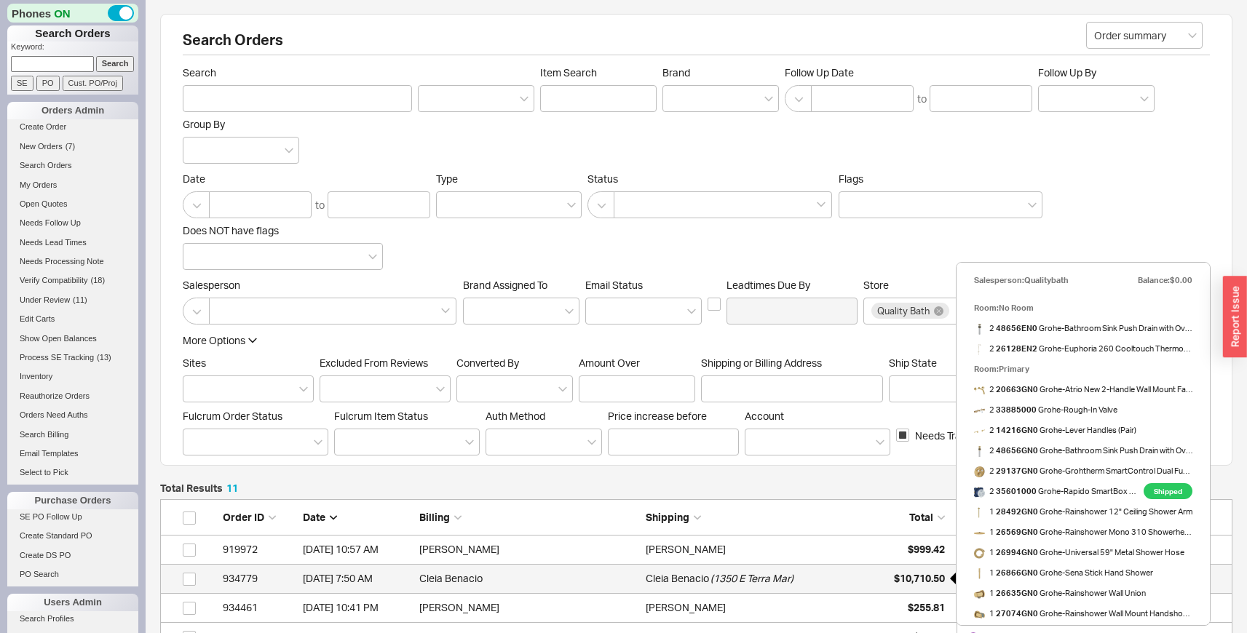
click at [890, 574] on div "$10,710.50" at bounding box center [908, 578] width 73 height 29
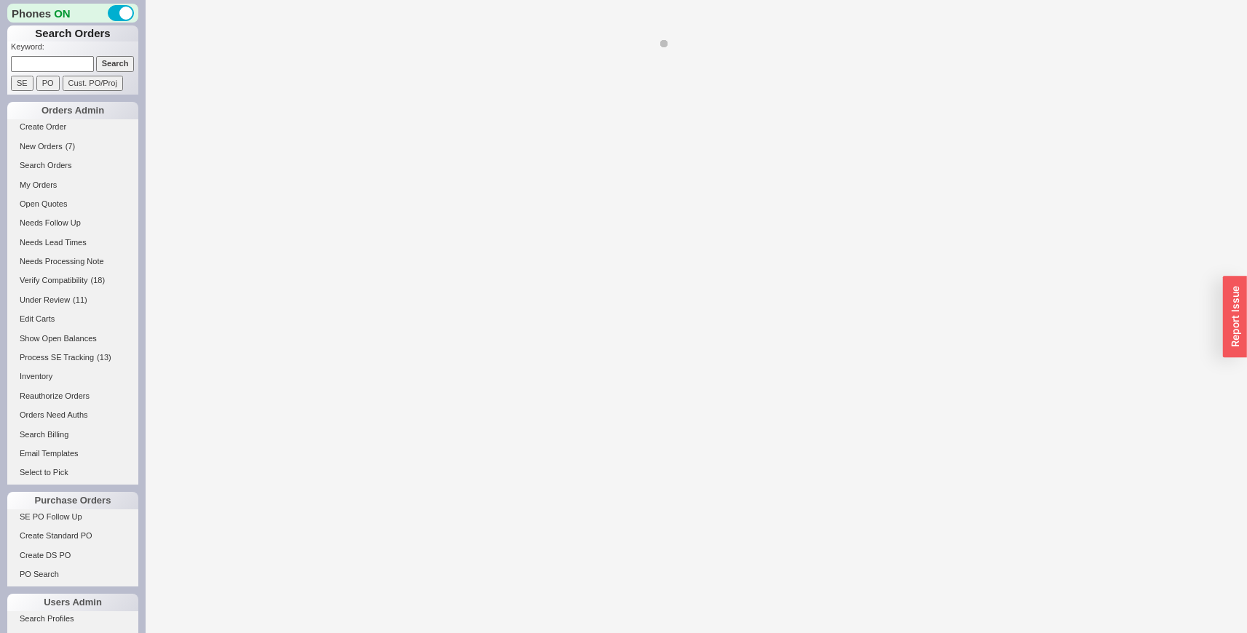
select select "LOW"
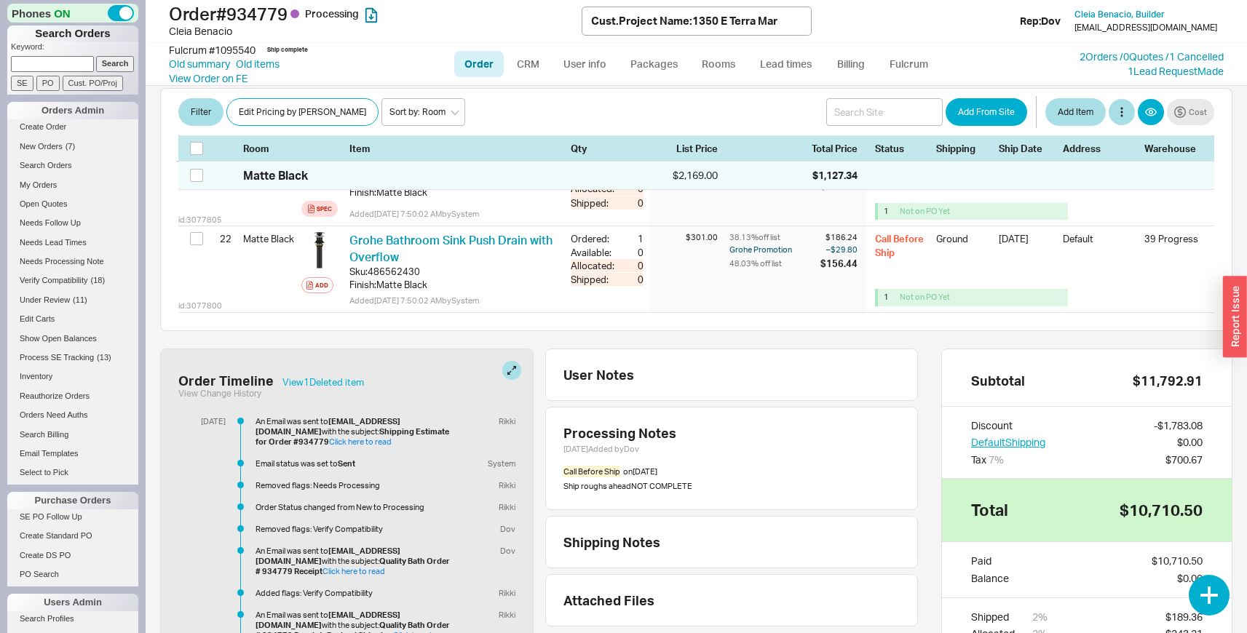
scroll to position [2233, 0]
